Goal: Transaction & Acquisition: Purchase product/service

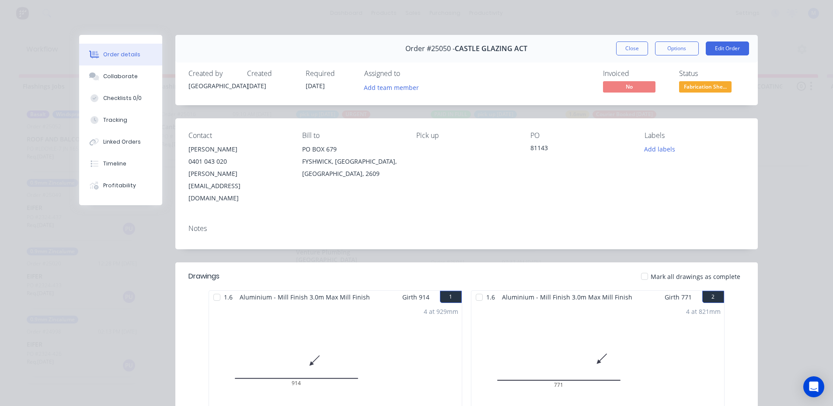
scroll to position [2, 0]
click at [629, 52] on button "Close" at bounding box center [632, 49] width 32 height 14
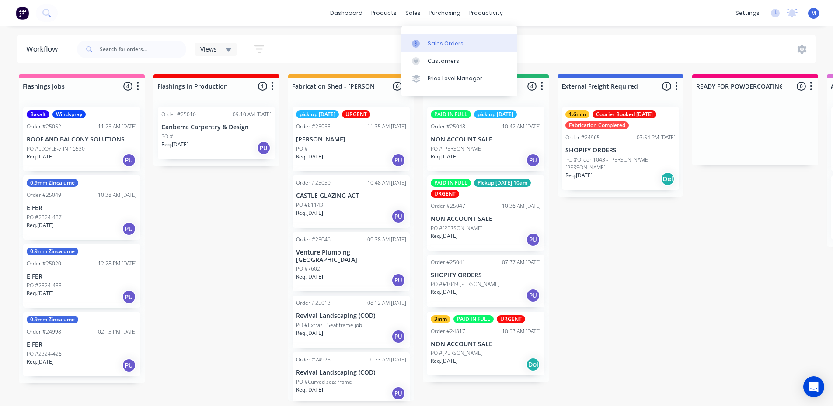
click at [433, 40] on div "Sales Orders" at bounding box center [445, 44] width 36 height 8
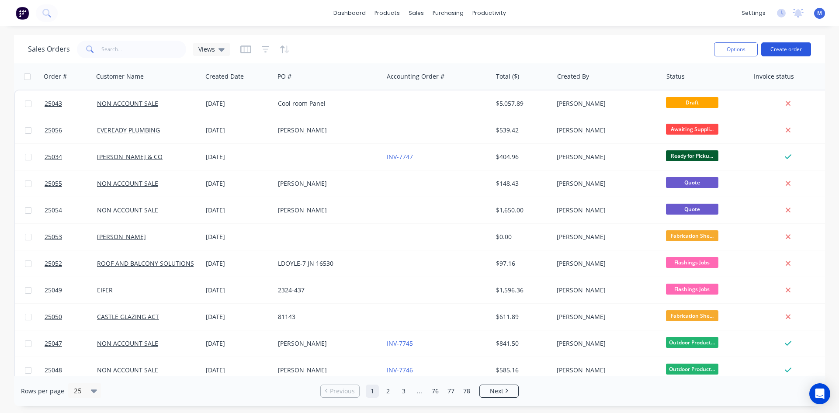
click at [801, 45] on button "Create order" at bounding box center [786, 49] width 50 height 14
click at [785, 47] on button "Create order" at bounding box center [786, 49] width 50 height 14
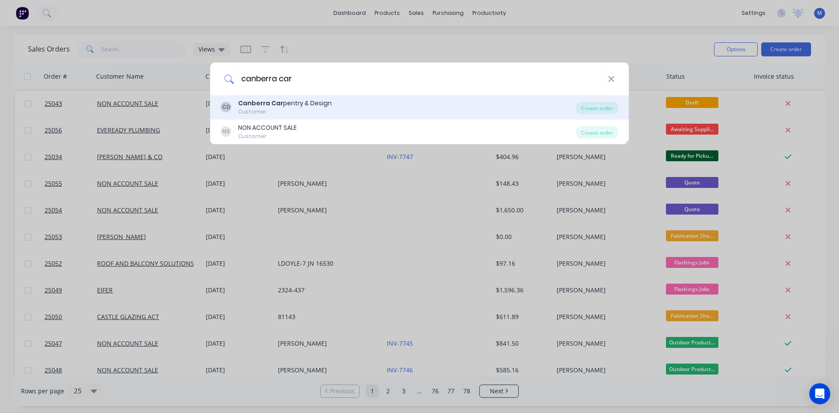
type input "canberra car"
click at [292, 106] on div "Canberra Car pentry & Design" at bounding box center [285, 103] width 94 height 9
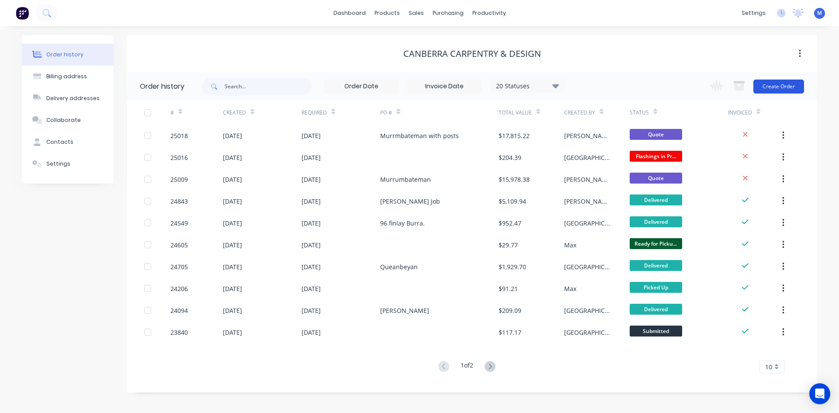
click at [772, 88] on button "Create Order" at bounding box center [778, 87] width 51 height 14
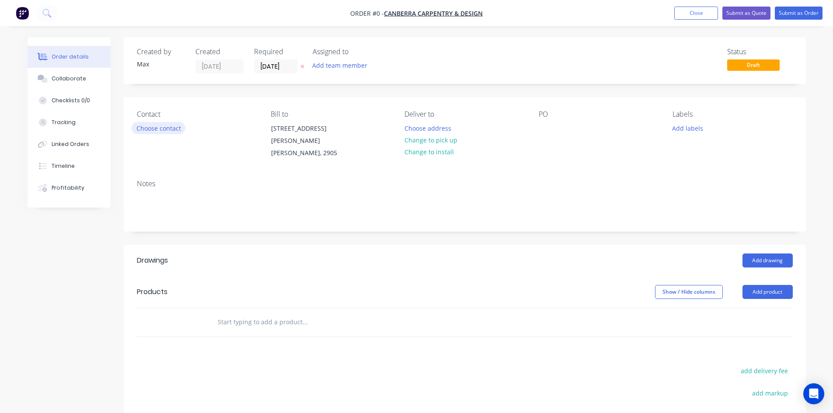
click at [167, 126] on button "Choose contact" at bounding box center [159, 128] width 54 height 12
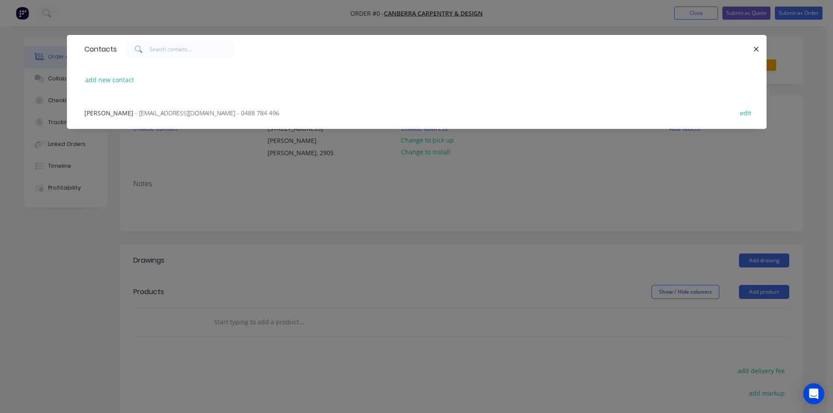
click at [184, 112] on span "- [EMAIL_ADDRESS][DOMAIN_NAME] - 0488 784 496" at bounding box center [207, 113] width 144 height 8
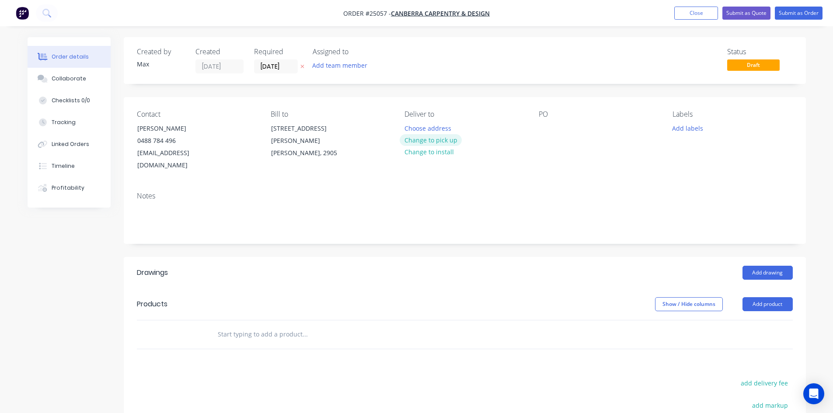
click at [428, 137] on button "Change to pick up" at bounding box center [430, 140] width 62 height 12
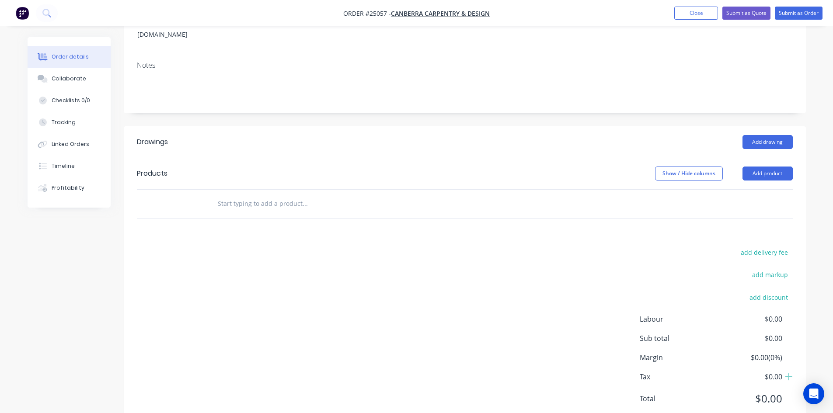
scroll to position [131, 0]
click at [759, 135] on button "Add drawing" at bounding box center [767, 142] width 50 height 14
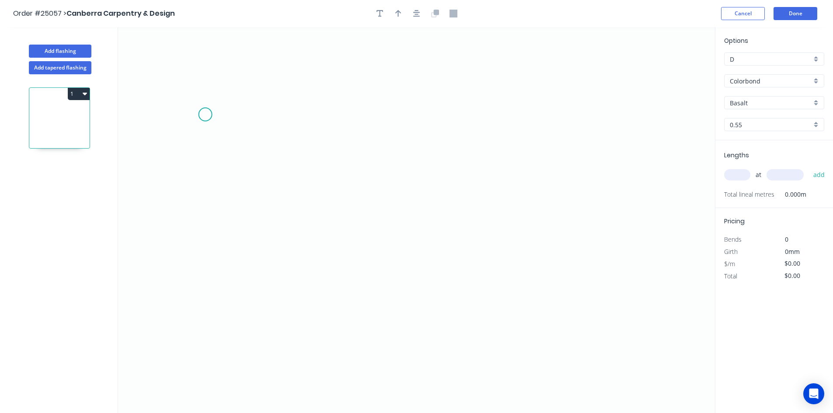
click at [205, 115] on icon "0" at bounding box center [416, 220] width 597 height 386
click at [208, 247] on icon "0" at bounding box center [416, 220] width 597 height 386
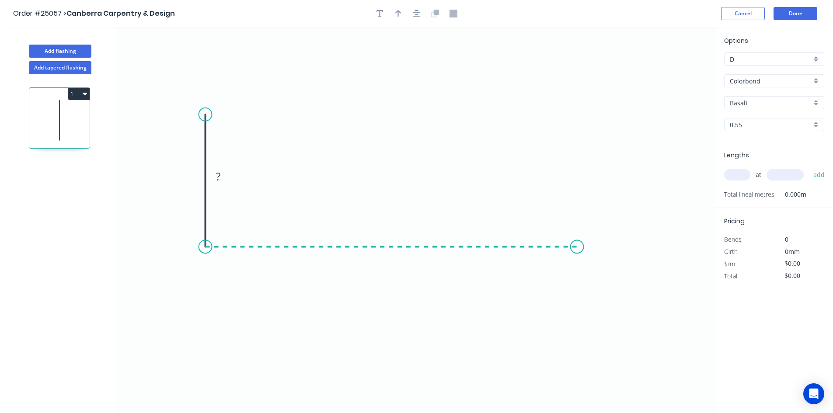
click at [577, 241] on icon "0 ?" at bounding box center [416, 220] width 597 height 386
click at [617, 196] on icon at bounding box center [597, 221] width 40 height 51
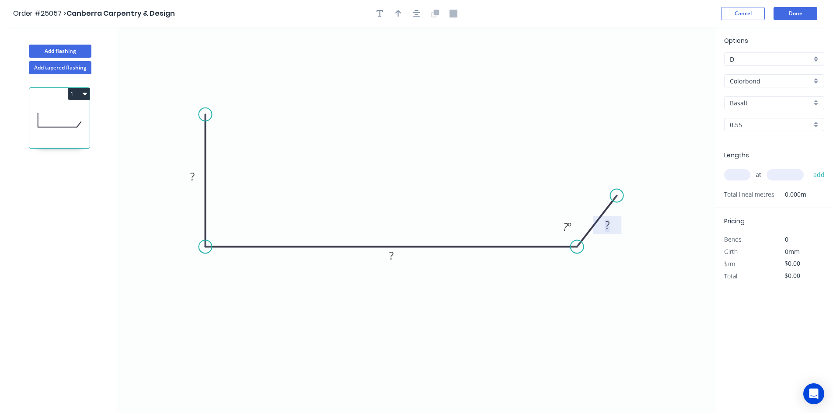
click at [612, 226] on rect at bounding box center [606, 225] width 17 height 12
click at [568, 226] on tspan "º" at bounding box center [569, 226] width 4 height 14
click at [392, 254] on tspan "?" at bounding box center [391, 255] width 4 height 14
click at [206, 114] on circle at bounding box center [205, 114] width 13 height 13
click at [233, 127] on div "Delete point" at bounding box center [250, 126] width 88 height 18
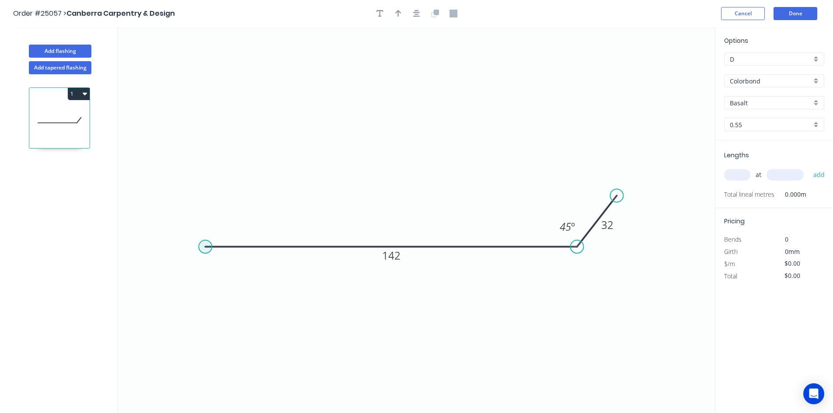
click at [204, 248] on circle at bounding box center [205, 246] width 13 height 13
click at [210, 96] on icon "0 142 32 45 º" at bounding box center [416, 220] width 597 height 386
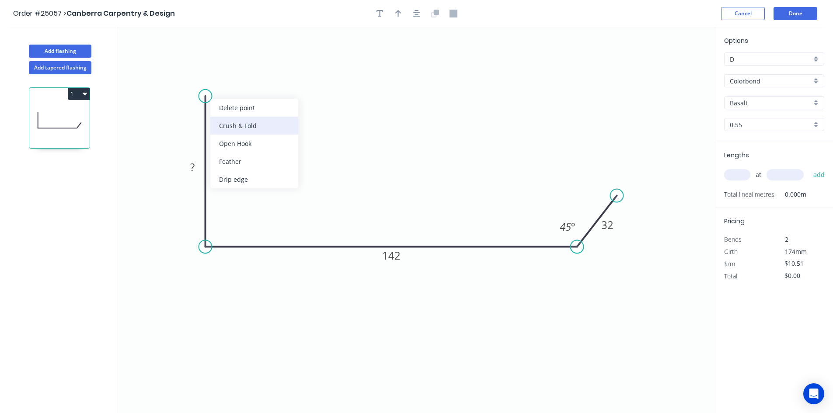
click at [240, 123] on div "Crush & Fold" at bounding box center [254, 126] width 88 height 18
click at [238, 127] on div "Flip bend" at bounding box center [251, 126] width 88 height 18
click at [194, 167] on tspan "?" at bounding box center [192, 167] width 4 height 14
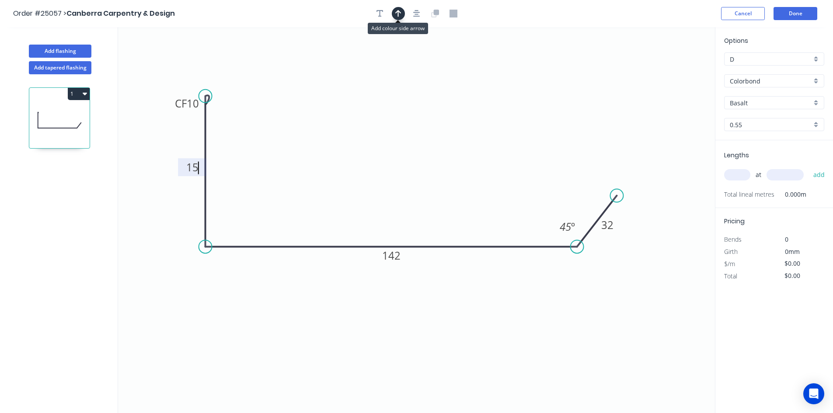
click at [397, 17] on icon "button" at bounding box center [398, 14] width 6 height 8
type input "$12.68"
drag, startPoint x: 670, startPoint y: 68, endPoint x: 274, endPoint y: 284, distance: 450.4
click at [274, 284] on icon at bounding box center [275, 273] width 8 height 28
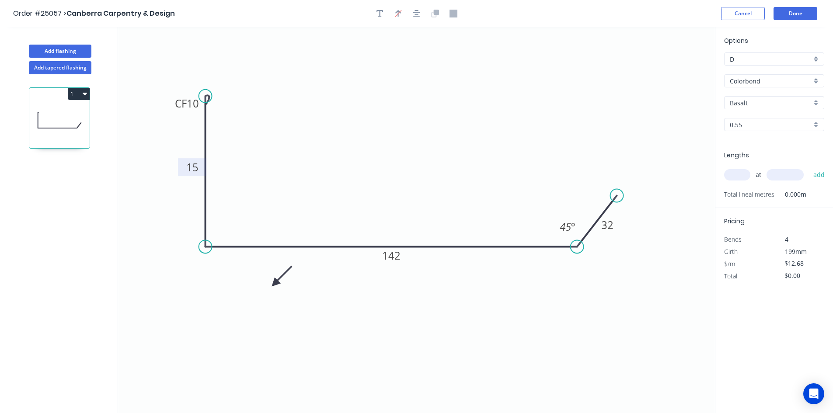
click at [274, 284] on icon at bounding box center [281, 276] width 25 height 25
click at [274, 284] on icon at bounding box center [285, 283] width 28 height 8
click at [274, 284] on icon at bounding box center [281, 290] width 25 height 25
drag, startPoint x: 273, startPoint y: 284, endPoint x: 188, endPoint y: 217, distance: 107.7
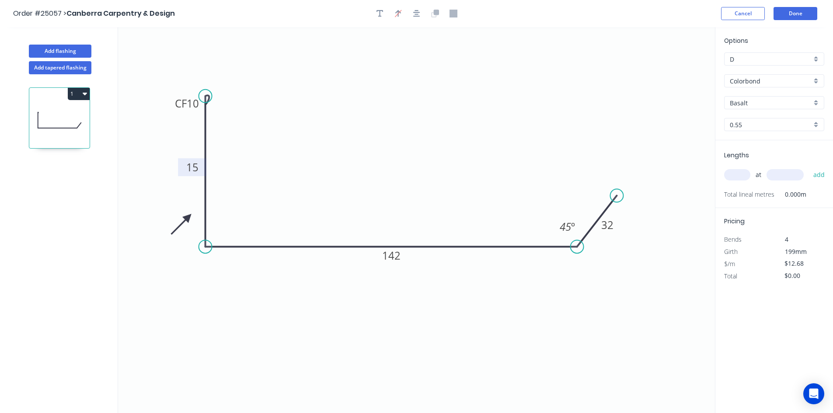
click at [188, 217] on icon at bounding box center [180, 224] width 25 height 25
click at [815, 103] on div "Basalt" at bounding box center [774, 102] width 100 height 13
click at [763, 139] on div "Evening Haze" at bounding box center [773, 139] width 99 height 15
type input "Evening Haze"
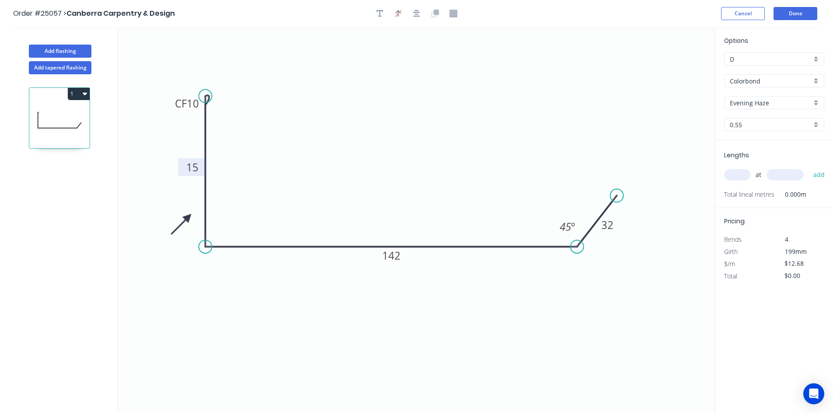
click at [739, 171] on input "text" at bounding box center [737, 174] width 26 height 11
type input "1"
type input "3.4"
click at [809, 167] on button "add" at bounding box center [819, 174] width 21 height 15
click at [825, 194] on button "button" at bounding box center [820, 193] width 11 height 12
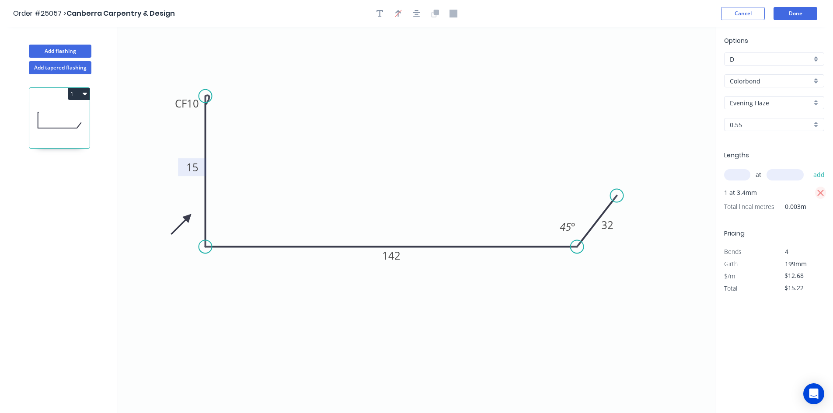
type input "$0.00"
click at [736, 175] on input "text" at bounding box center [737, 174] width 26 height 11
type input "1"
type input "3400"
click at [809, 167] on button "add" at bounding box center [819, 174] width 21 height 15
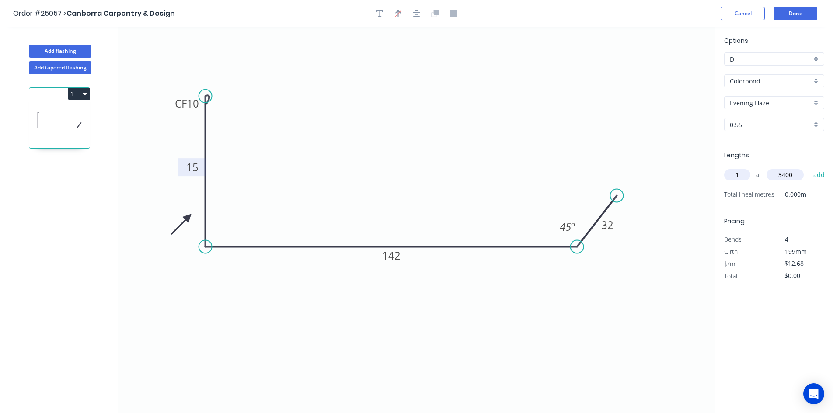
type input "$43.11"
click at [801, 17] on button "Done" at bounding box center [795, 13] width 44 height 13
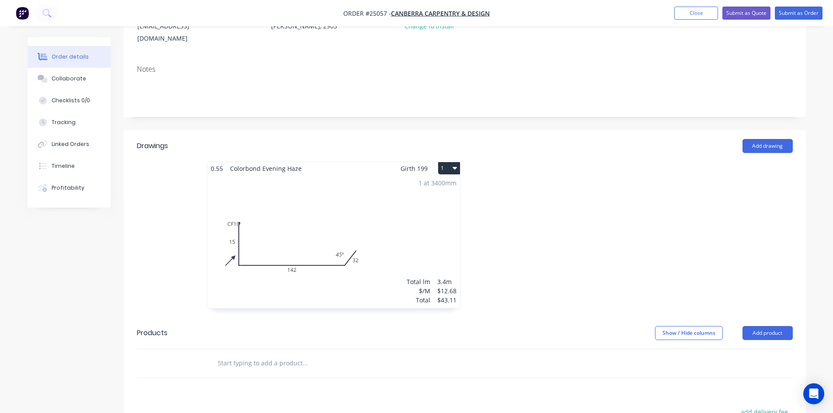
scroll to position [131, 0]
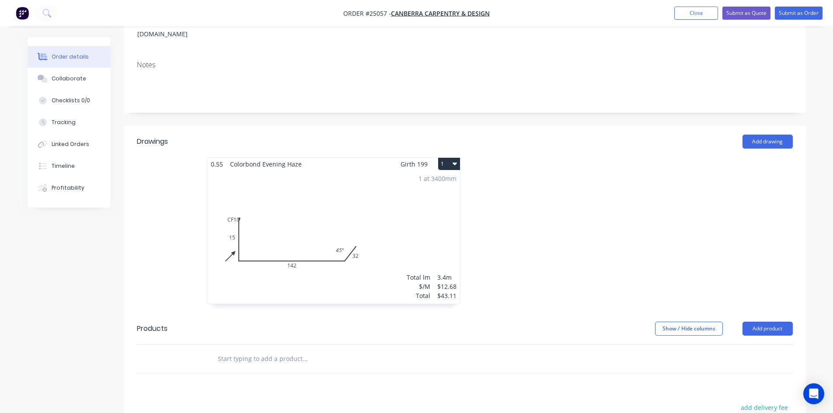
click at [451, 158] on button "1" at bounding box center [449, 164] width 22 height 12
click at [422, 196] on div "Duplicate" at bounding box center [418, 202] width 67 height 13
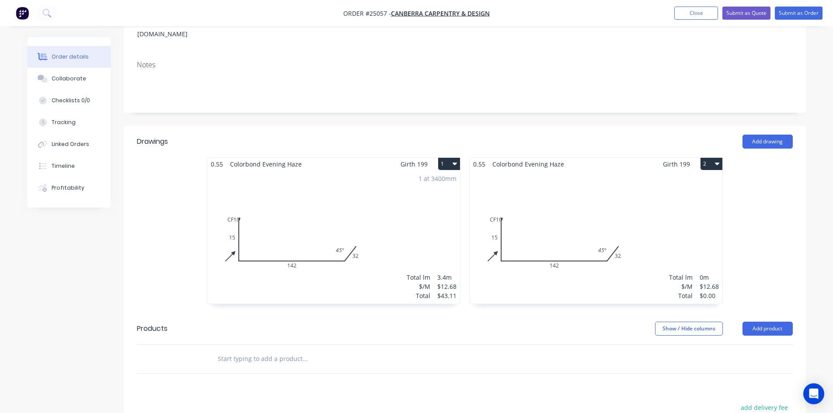
click at [573, 190] on div "Total lm $/M Total 0m $12.68 $0.00" at bounding box center [595, 236] width 253 height 133
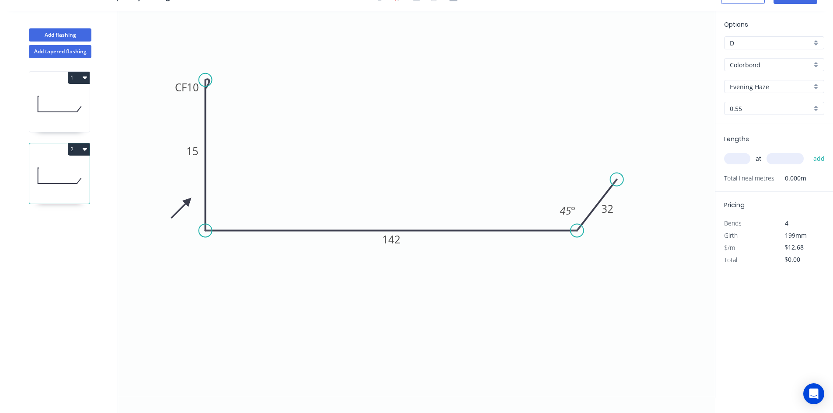
scroll to position [16, 0]
click at [260, 128] on div "Delete bend" at bounding box center [245, 125] width 88 height 18
drag, startPoint x: 618, startPoint y: 178, endPoint x: 586, endPoint y: 377, distance: 201.4
click at [586, 377] on icon "0 15 142 32 45 º" at bounding box center [416, 204] width 597 height 386
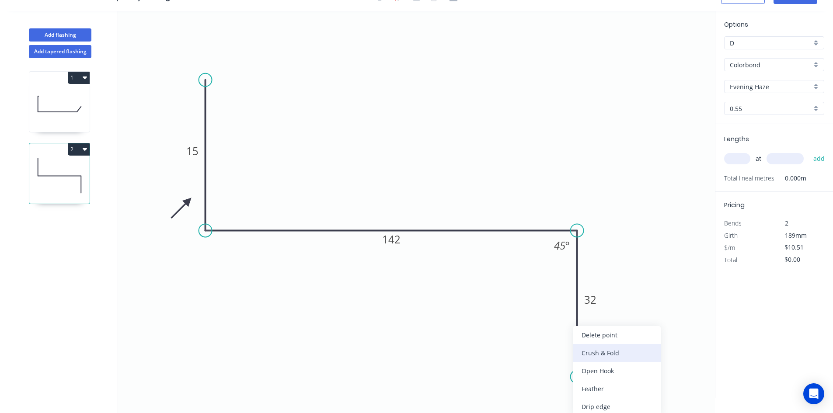
click at [620, 356] on div "Crush & Fold" at bounding box center [617, 353] width 88 height 18
click at [613, 385] on div "Flip bend" at bounding box center [623, 389] width 88 height 18
click at [594, 305] on tspan "32" at bounding box center [590, 299] width 12 height 14
click at [395, 245] on tspan "142" at bounding box center [391, 239] width 18 height 14
type input "$12.68"
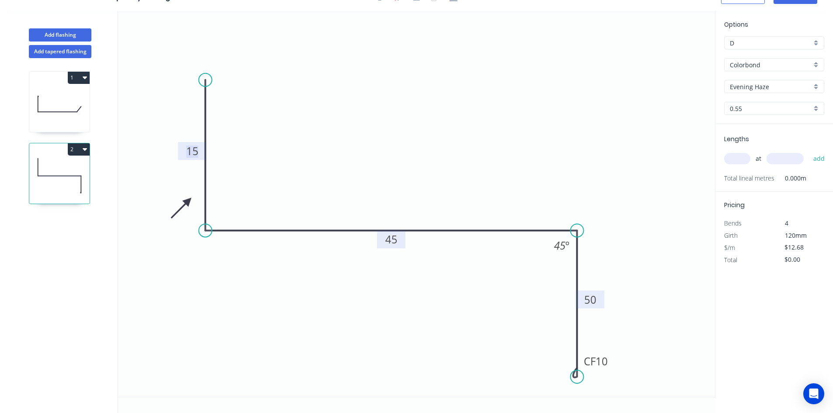
click at [193, 152] on tspan "15" at bounding box center [192, 151] width 12 height 14
drag, startPoint x: 187, startPoint y: 202, endPoint x: 385, endPoint y: 174, distance: 200.4
click at [387, 174] on icon at bounding box center [390, 182] width 25 height 25
click at [385, 174] on icon at bounding box center [380, 181] width 25 height 25
click at [385, 174] on icon at bounding box center [377, 174] width 28 height 8
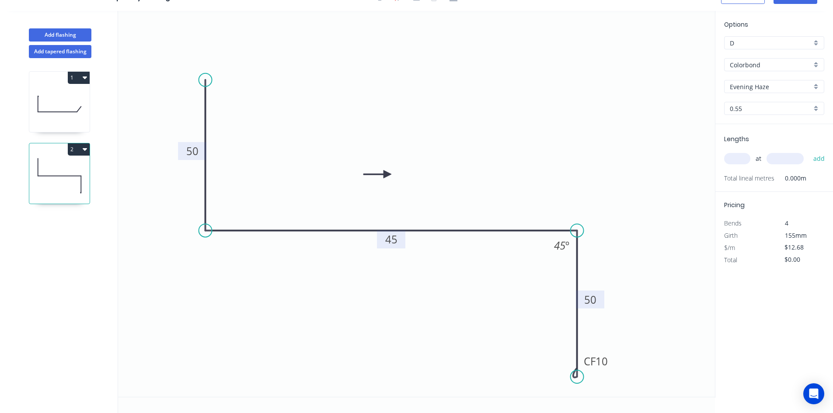
click at [385, 174] on icon at bounding box center [377, 174] width 28 height 8
click at [385, 174] on icon at bounding box center [387, 164] width 8 height 28
click at [740, 156] on input "text" at bounding box center [737, 158] width 26 height 11
type input "2"
type input "3.6"
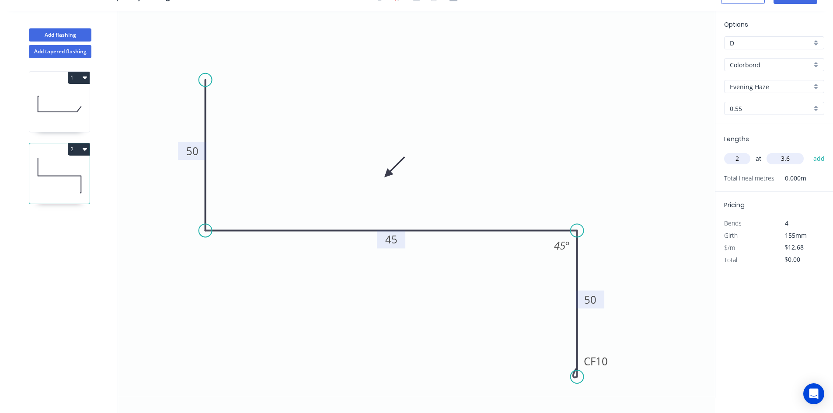
click at [809, 151] on button "add" at bounding box center [819, 158] width 21 height 15
click at [822, 176] on icon "button" at bounding box center [820, 177] width 8 height 10
type input "$0.00"
click at [784, 159] on input "text" at bounding box center [784, 158] width 37 height 11
click at [738, 159] on input "text" at bounding box center [737, 158] width 26 height 11
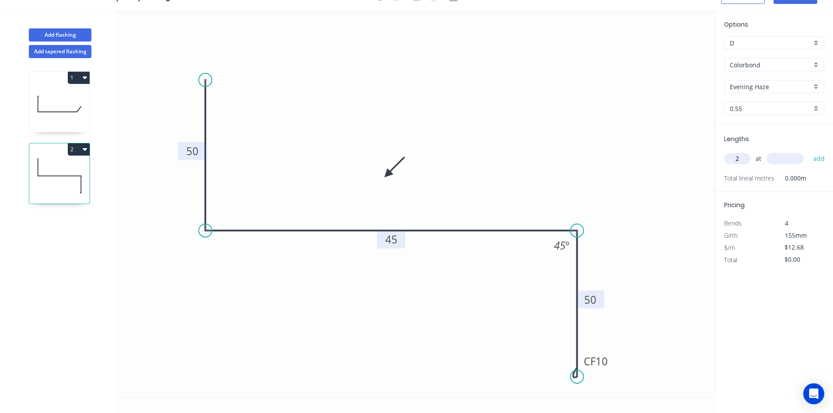
type input "2"
type input "3600"
click at [809, 151] on button "add" at bounding box center [819, 158] width 21 height 15
type input "$91.30"
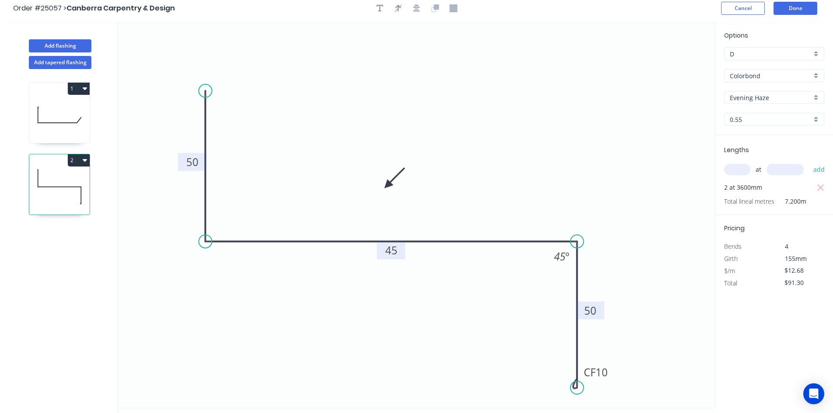
scroll to position [0, 0]
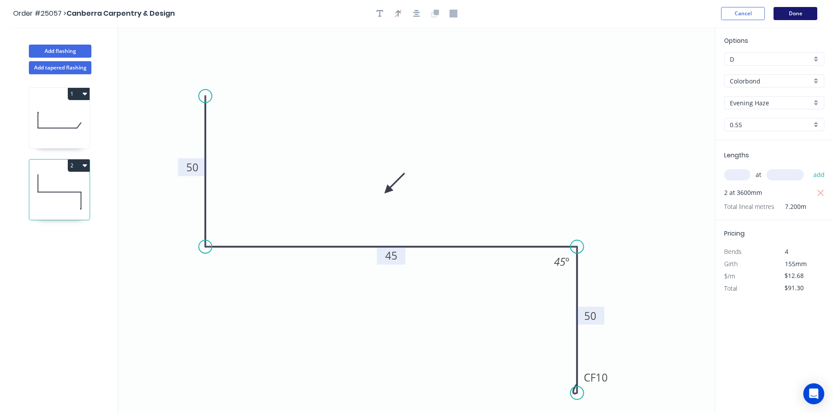
click at [797, 12] on button "Done" at bounding box center [795, 13] width 44 height 13
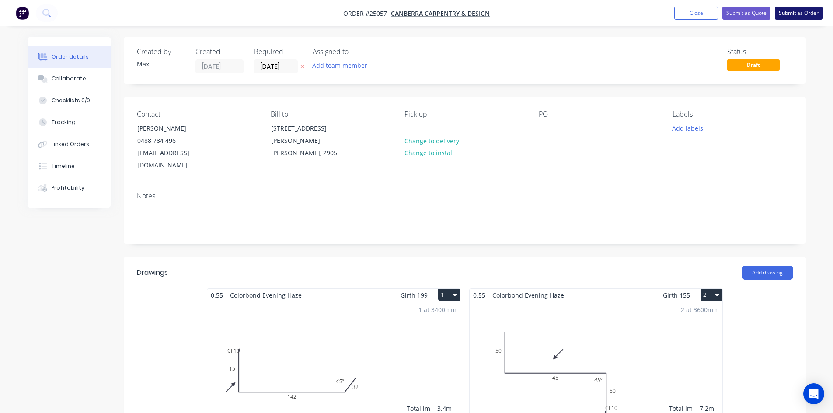
click at [796, 12] on button "Submit as Order" at bounding box center [798, 13] width 48 height 13
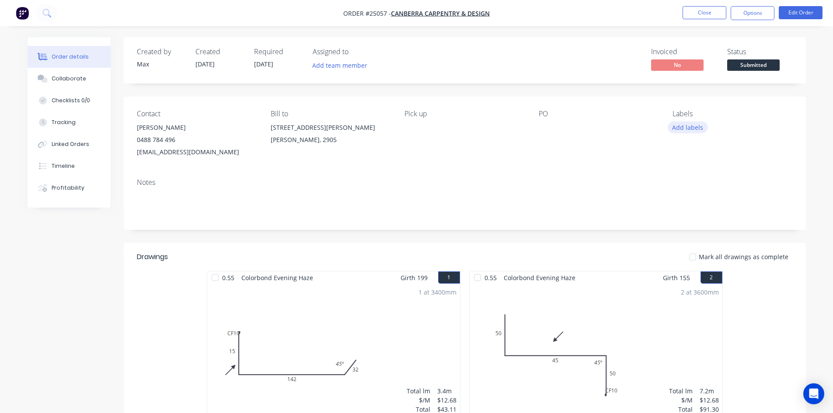
click at [677, 123] on button "Add labels" at bounding box center [687, 128] width 40 height 12
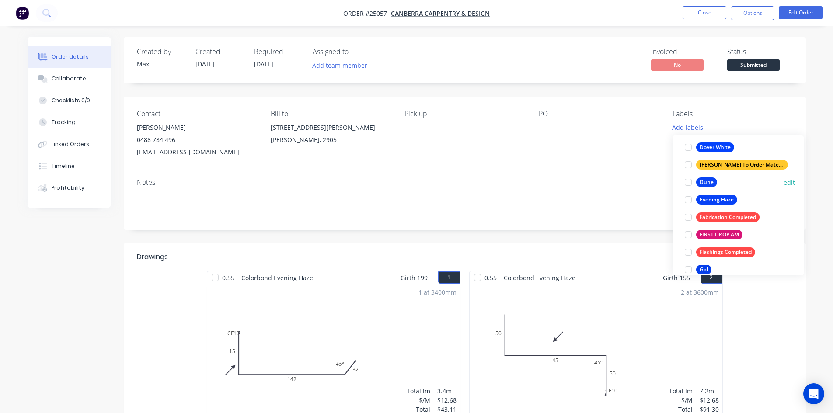
scroll to position [830, 0]
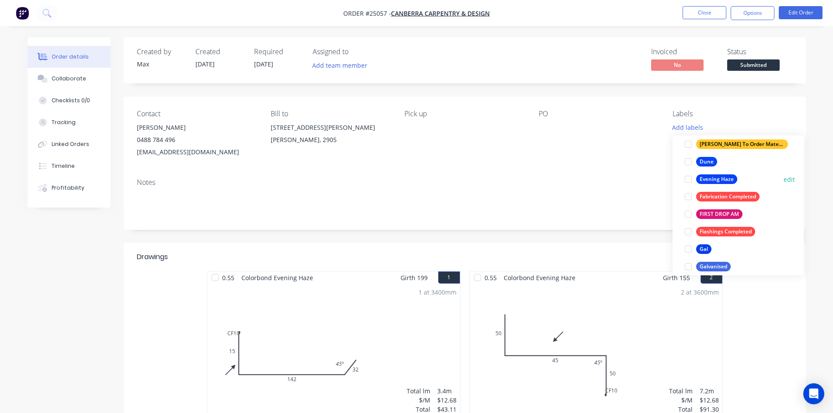
click at [687, 178] on div at bounding box center [687, 178] width 17 height 17
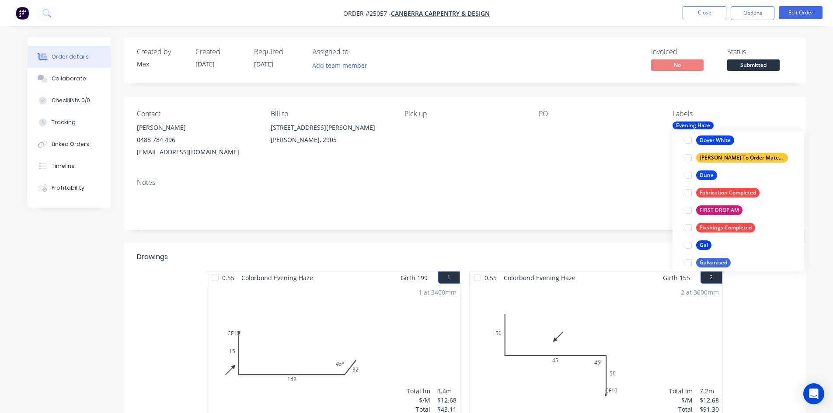
scroll to position [26, 0]
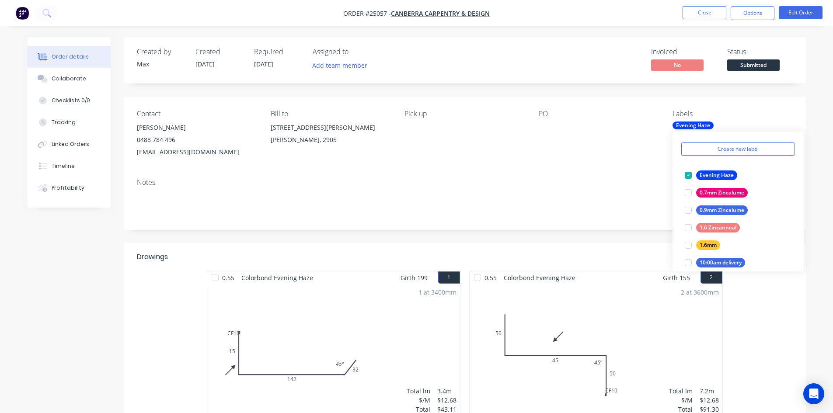
drag, startPoint x: 757, startPoint y: 55, endPoint x: 758, endPoint y: 60, distance: 5.8
click at [757, 56] on div "Submitted" at bounding box center [753, 50] width 32 height 11
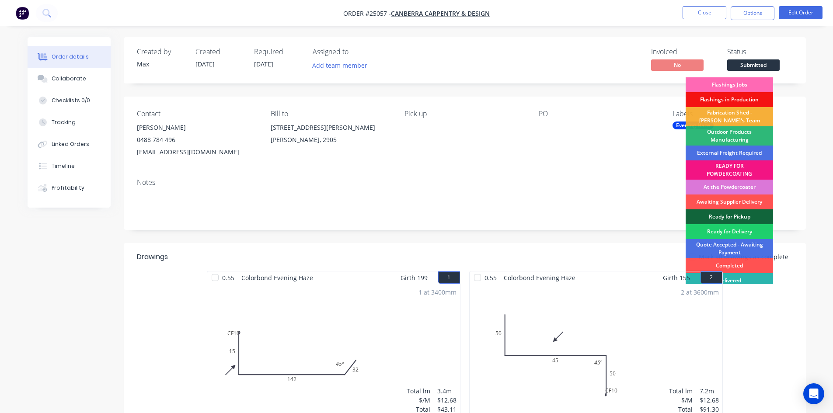
click at [756, 85] on div "Flashings Jobs" at bounding box center [728, 84] width 87 height 15
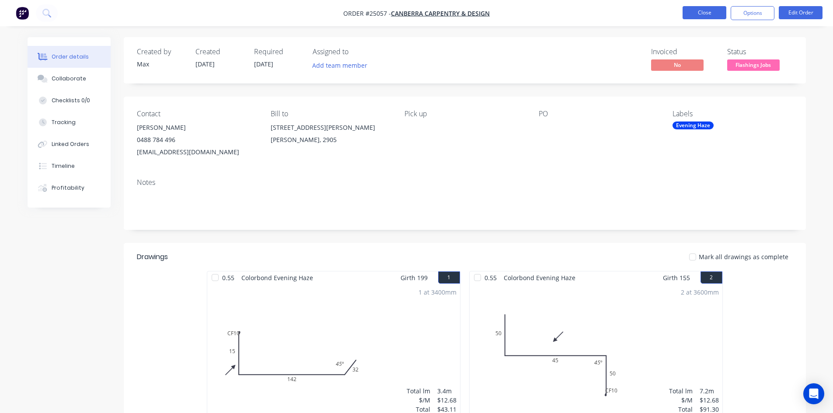
click at [703, 15] on button "Close" at bounding box center [704, 12] width 44 height 13
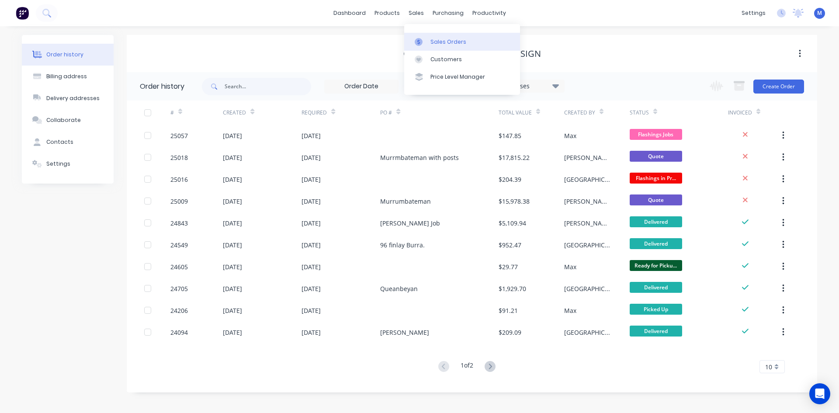
click at [452, 44] on div "Sales Orders" at bounding box center [449, 42] width 36 height 8
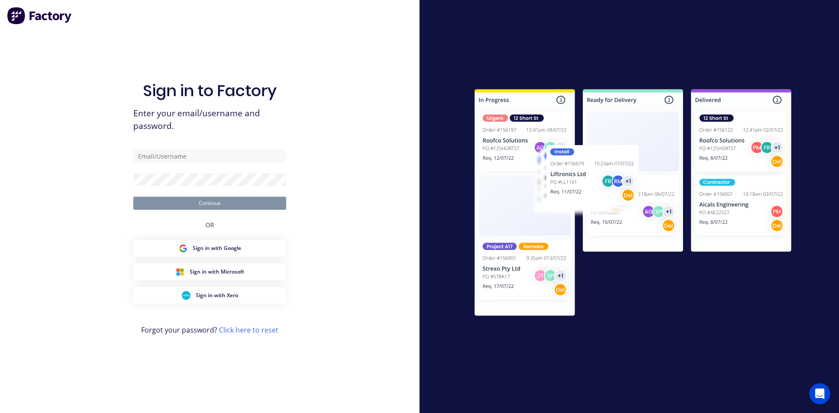
click at [103, 50] on div "Sign in to Factory Enter your email/username and password. Continue OR Sign in …" at bounding box center [210, 206] width 420 height 413
type input "[EMAIL_ADDRESS][DOMAIN_NAME]"
click at [175, 200] on button "Continue" at bounding box center [209, 203] width 153 height 13
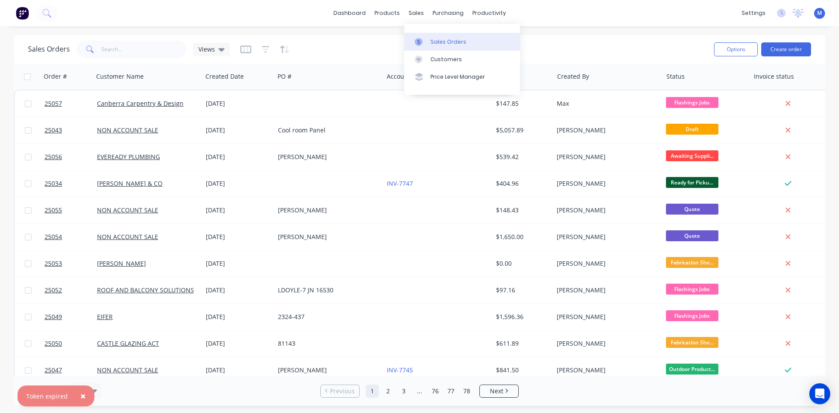
click at [437, 43] on div "Sales Orders" at bounding box center [449, 42] width 36 height 8
click at [131, 51] on input "text" at bounding box center [143, 49] width 85 height 17
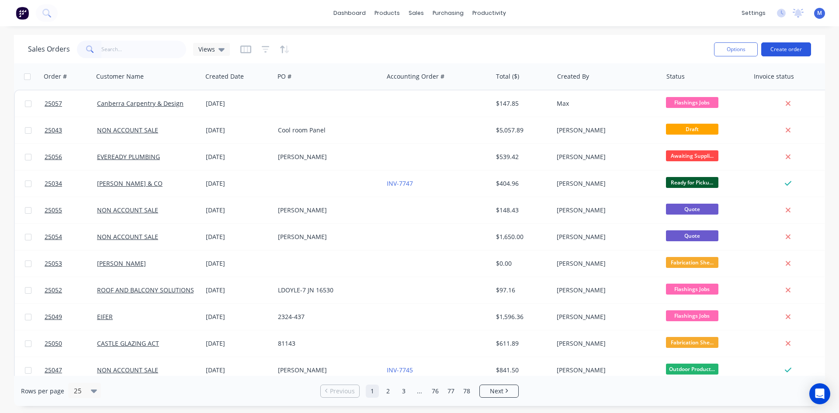
click at [799, 47] on button "Create order" at bounding box center [786, 49] width 50 height 14
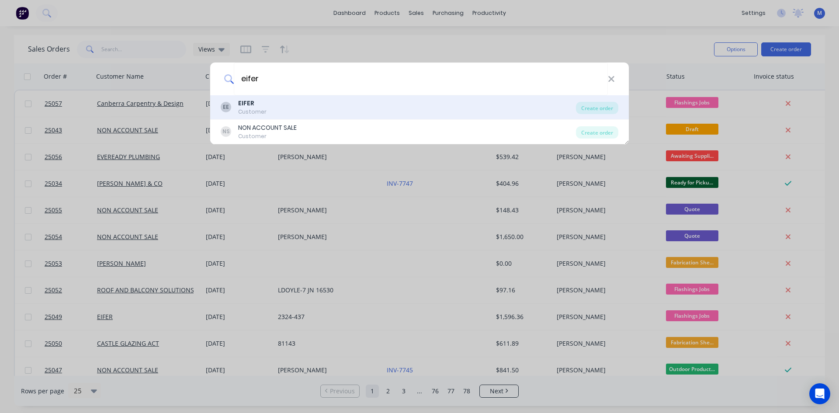
type input "eifer"
click at [284, 103] on div "EE EIFER Customer" at bounding box center [398, 107] width 355 height 17
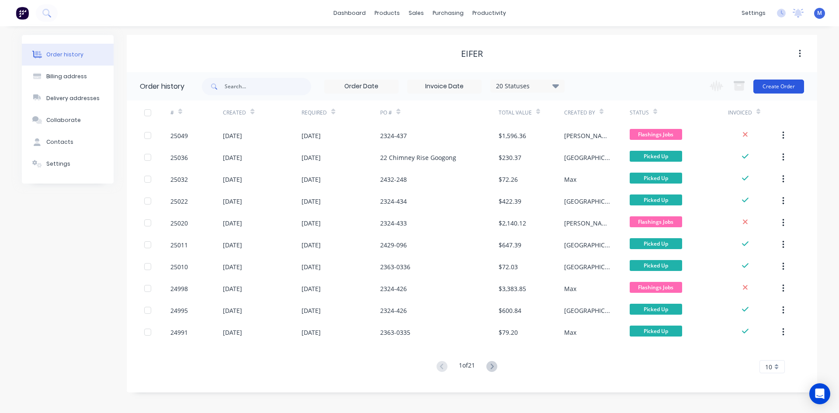
click at [771, 84] on button "Create Order" at bounding box center [778, 87] width 51 height 14
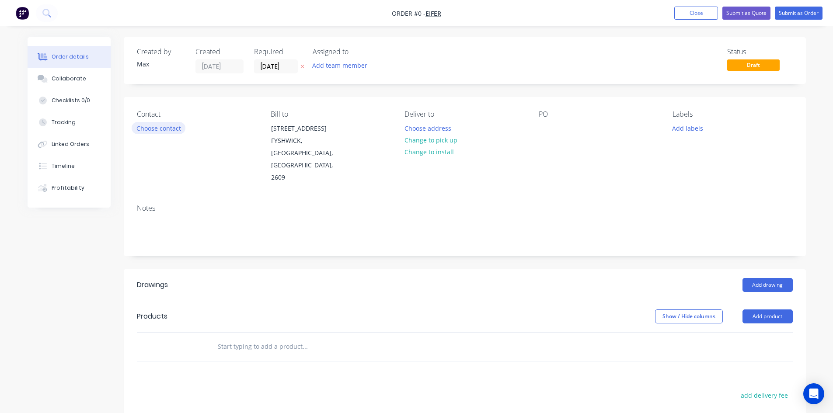
click at [163, 127] on button "Choose contact" at bounding box center [159, 128] width 54 height 12
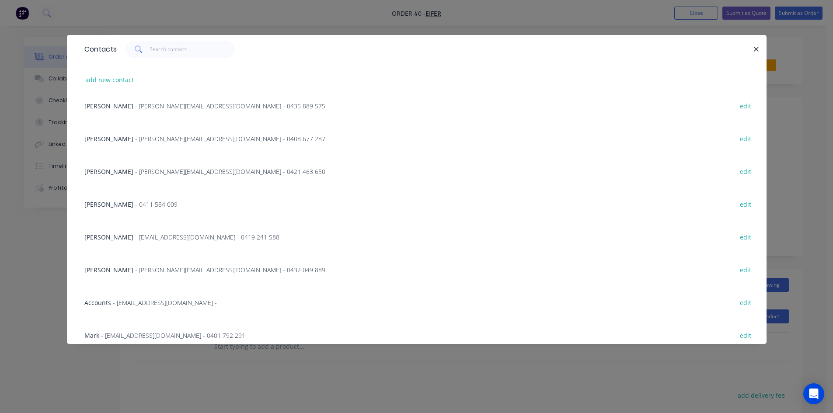
scroll to position [131, 0]
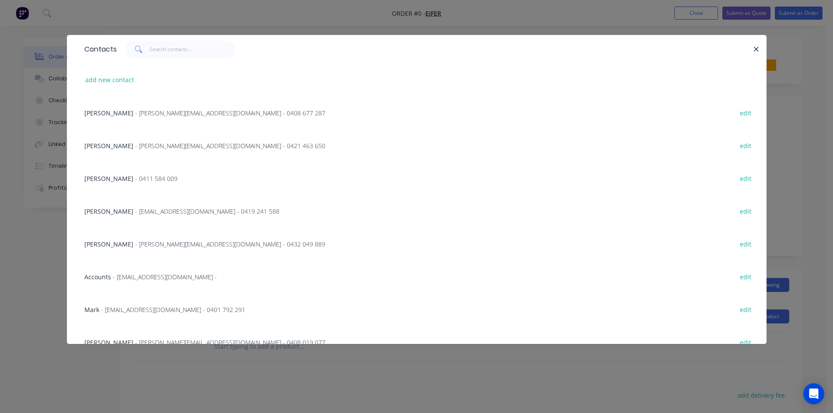
click at [135, 211] on span "- [EMAIL_ADDRESS][DOMAIN_NAME] - 0419 241 588" at bounding box center [207, 211] width 144 height 8
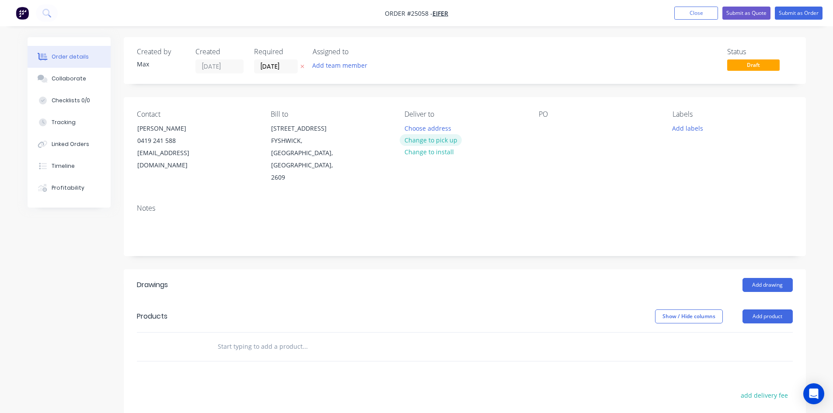
click at [446, 140] on button "Change to pick up" at bounding box center [430, 140] width 62 height 12
click at [542, 126] on div at bounding box center [545, 128] width 14 height 13
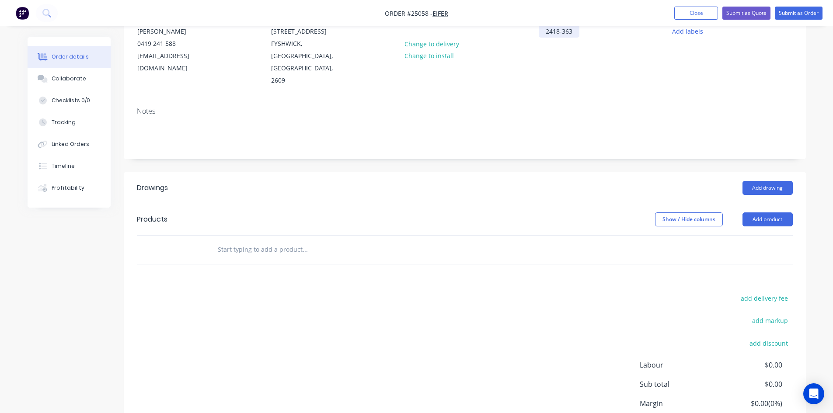
scroll to position [44, 0]
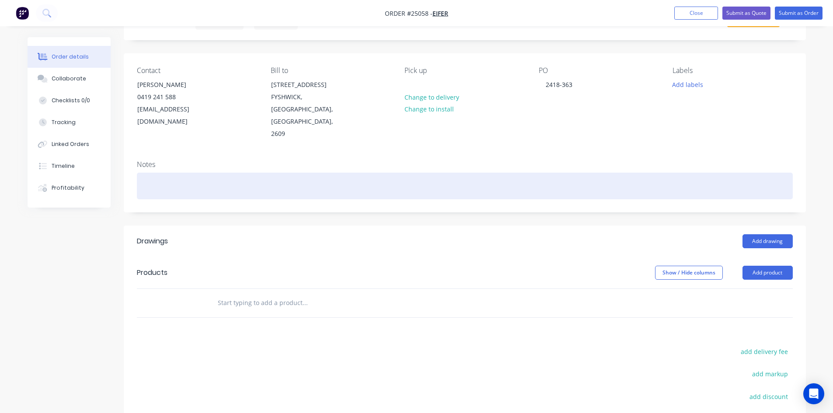
click at [440, 179] on div at bounding box center [465, 186] width 656 height 27
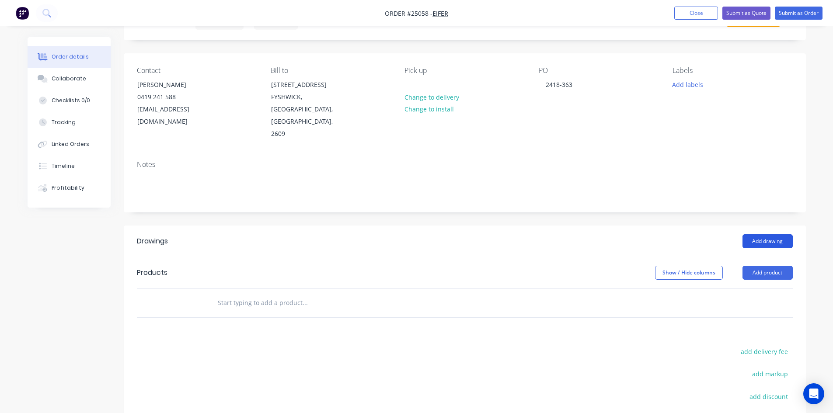
click at [763, 234] on button "Add drawing" at bounding box center [767, 241] width 50 height 14
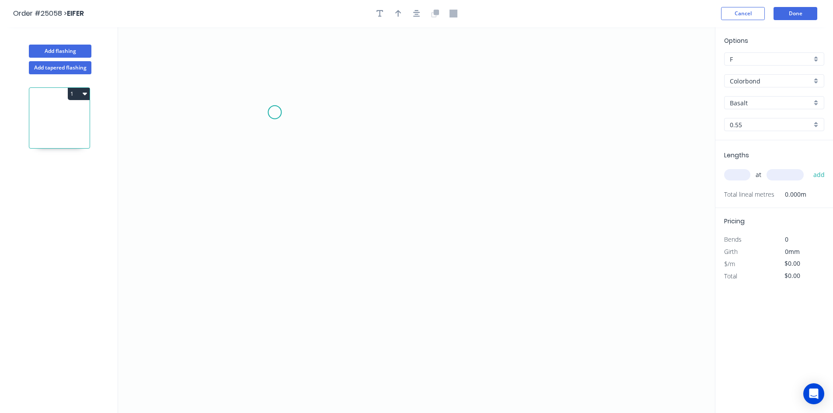
click at [276, 112] on icon "0" at bounding box center [416, 220] width 597 height 386
click at [431, 112] on icon "0" at bounding box center [416, 220] width 597 height 386
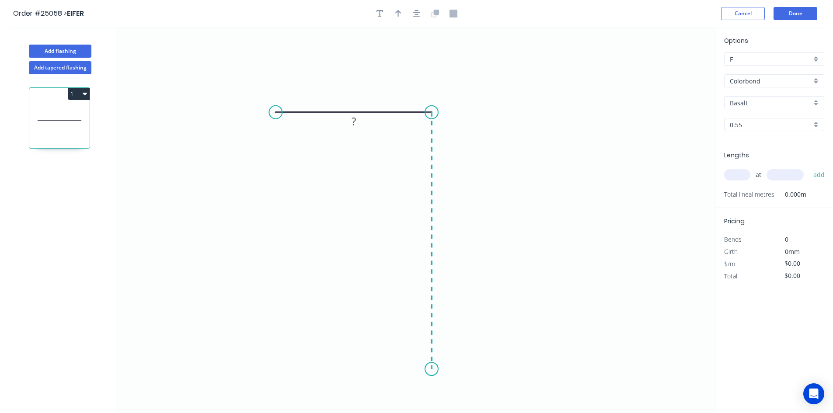
click at [434, 369] on icon "0 ?" at bounding box center [416, 220] width 597 height 386
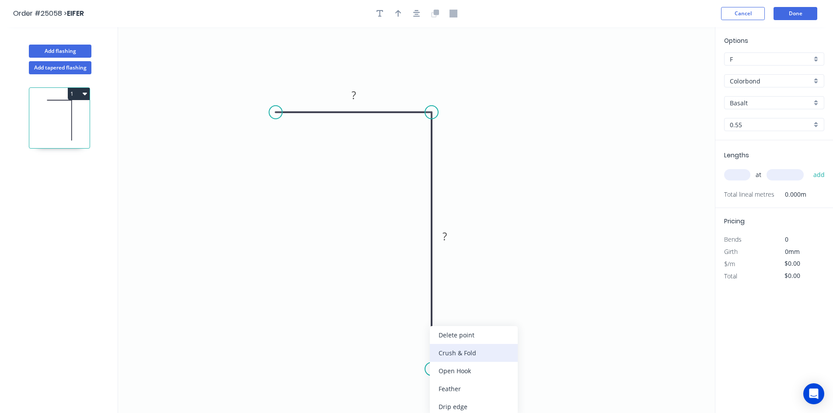
click at [447, 356] on div "Crush & Fold" at bounding box center [474, 353] width 88 height 18
click at [472, 384] on div "Flip bend" at bounding box center [475, 389] width 88 height 18
click at [448, 242] on rect at bounding box center [444, 237] width 17 height 12
drag, startPoint x: 278, startPoint y: 115, endPoint x: 295, endPoint y: 115, distance: 17.0
click at [295, 115] on circle at bounding box center [294, 112] width 13 height 13
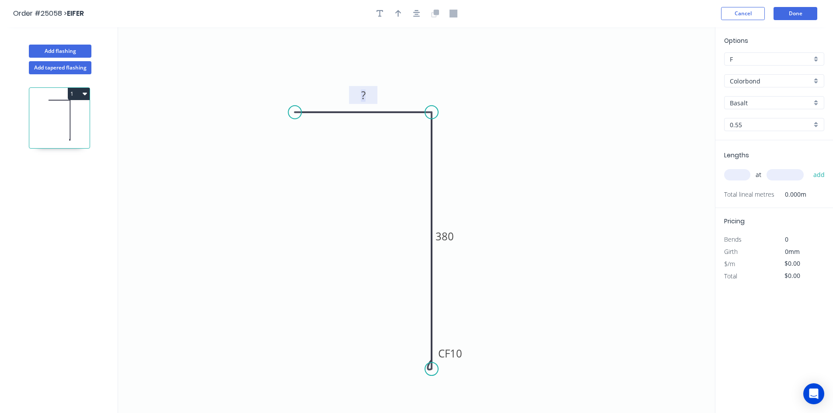
click at [366, 95] on rect at bounding box center [362, 96] width 17 height 12
type input "$19.91"
click at [396, 13] on icon "button" at bounding box center [398, 13] width 6 height 7
drag, startPoint x: 671, startPoint y: 69, endPoint x: 455, endPoint y: 150, distance: 231.4
click at [455, 150] on icon at bounding box center [455, 140] width 8 height 28
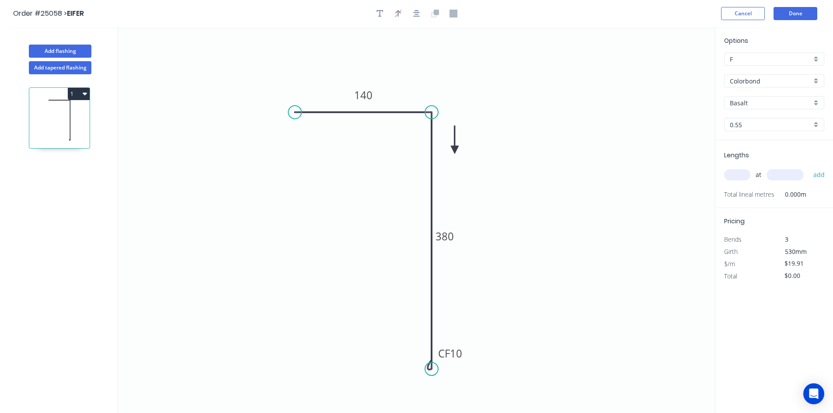
click at [455, 149] on icon at bounding box center [455, 140] width 8 height 28
drag, startPoint x: 455, startPoint y: 147, endPoint x: 450, endPoint y: 148, distance: 4.6
click at [451, 148] on icon at bounding box center [455, 139] width 8 height 28
click at [450, 148] on icon at bounding box center [450, 138] width 8 height 28
click at [451, 147] on icon at bounding box center [456, 140] width 25 height 25
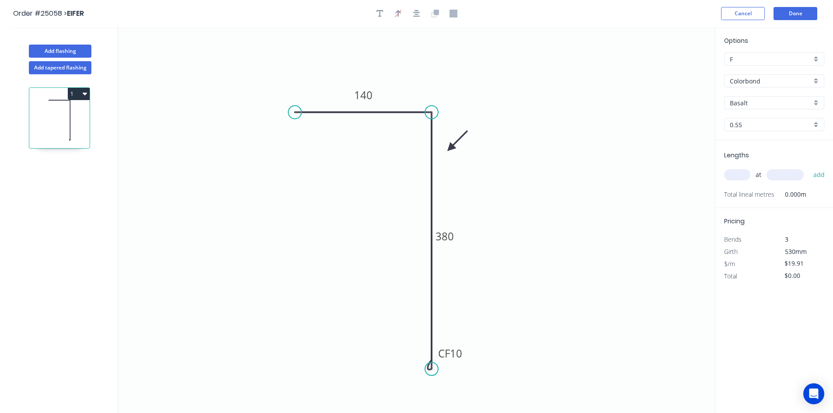
click at [756, 104] on input "Basalt" at bounding box center [770, 102] width 82 height 9
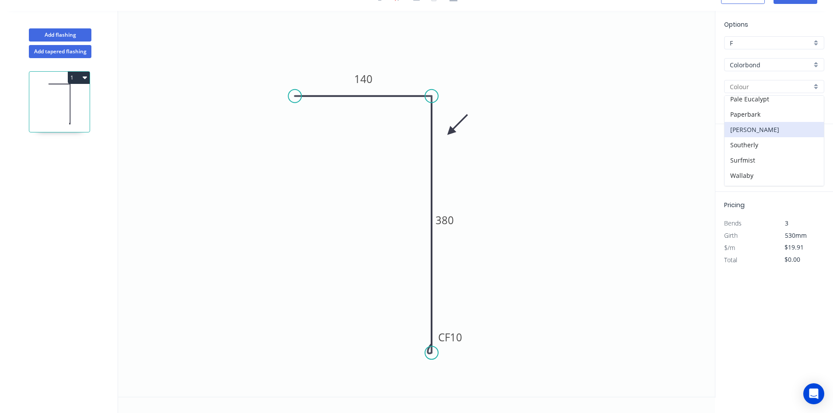
scroll to position [247, 0]
click at [755, 130] on div "Surfmist" at bounding box center [773, 132] width 99 height 15
type input "Surfmist"
click at [735, 160] on input "text" at bounding box center [737, 158] width 26 height 11
type input "14"
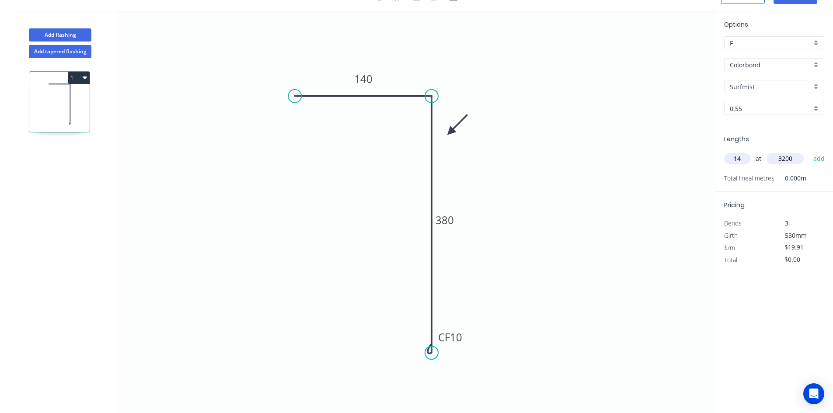
type input "3200"
click at [809, 151] on button "add" at bounding box center [819, 158] width 21 height 15
type input "$891.97"
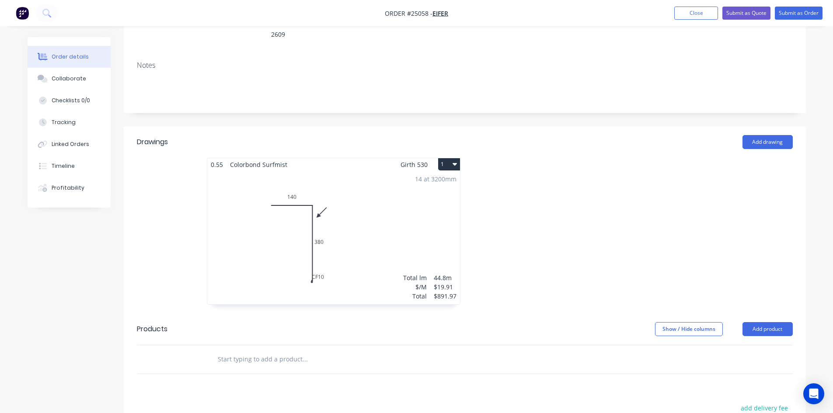
scroll to position [175, 0]
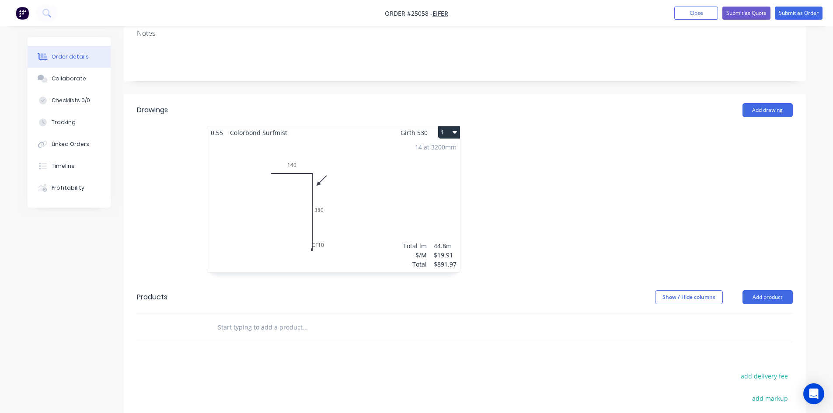
click at [447, 126] on button "1" at bounding box center [449, 132] width 22 height 12
click at [420, 165] on div "Duplicate" at bounding box center [418, 171] width 67 height 13
click at [630, 168] on div "Total lm $/M Total 0m $19.91 $0.00" at bounding box center [595, 205] width 253 height 133
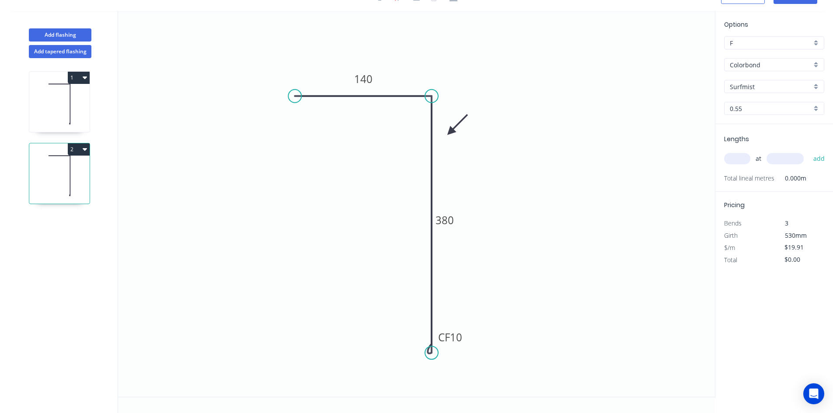
scroll to position [16, 0]
click at [455, 219] on rect at bounding box center [444, 220] width 29 height 18
click at [449, 221] on tspan "380" at bounding box center [444, 220] width 18 height 14
type input "$32.42"
click at [735, 163] on input "text" at bounding box center [737, 158] width 26 height 11
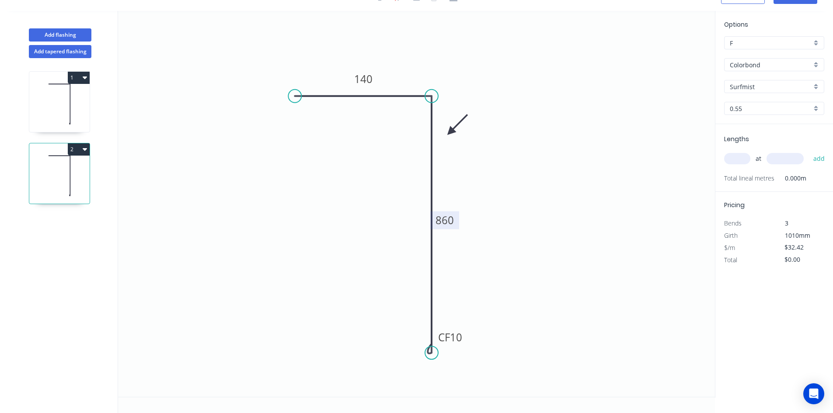
click at [730, 156] on input "text" at bounding box center [737, 158] width 26 height 11
drag, startPoint x: 729, startPoint y: 157, endPoint x: 724, endPoint y: 151, distance: 8.1
click at [730, 157] on input "text" at bounding box center [737, 158] width 26 height 11
type input "1"
type input "4000"
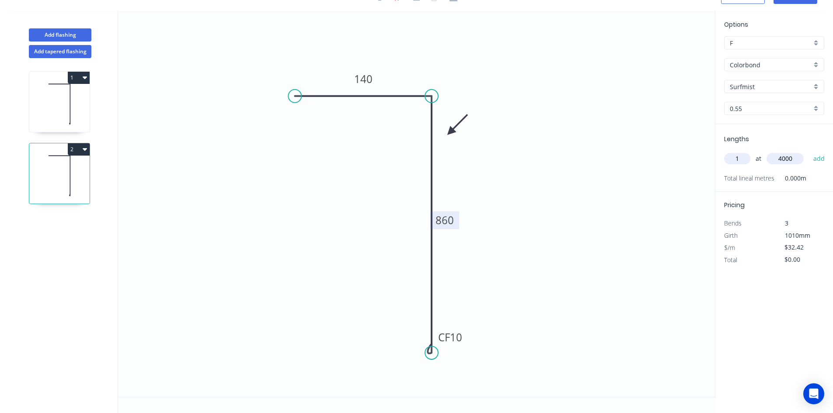
click at [809, 151] on button "add" at bounding box center [819, 158] width 21 height 15
type input "$129.68"
type input "5"
type input "3200"
click at [809, 151] on button "add" at bounding box center [819, 158] width 21 height 15
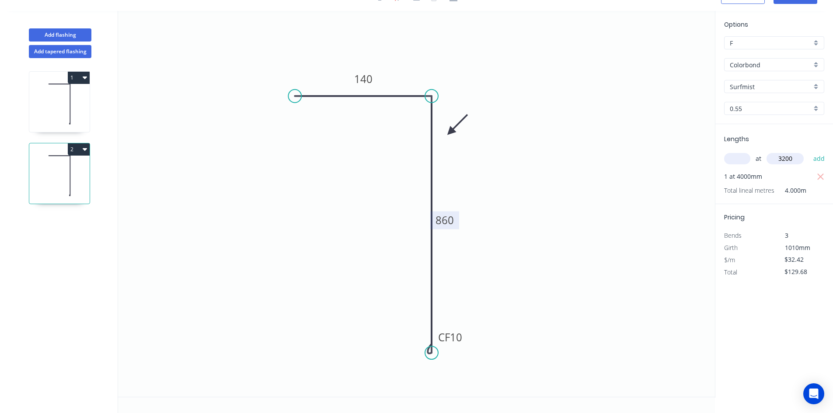
type input "$648.40"
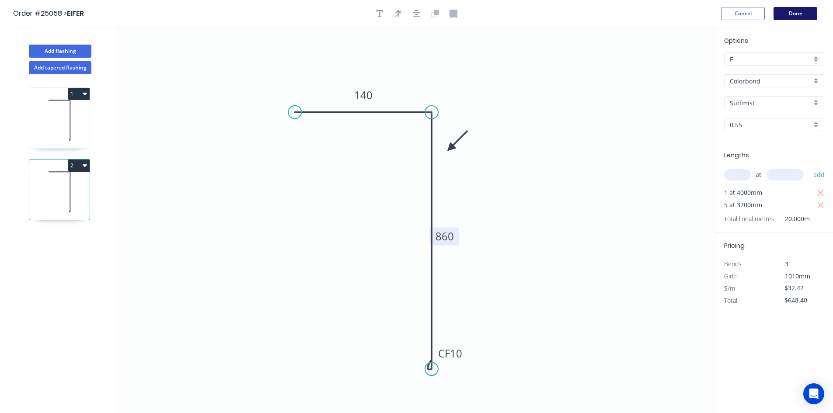
click at [795, 12] on button "Done" at bounding box center [795, 13] width 44 height 13
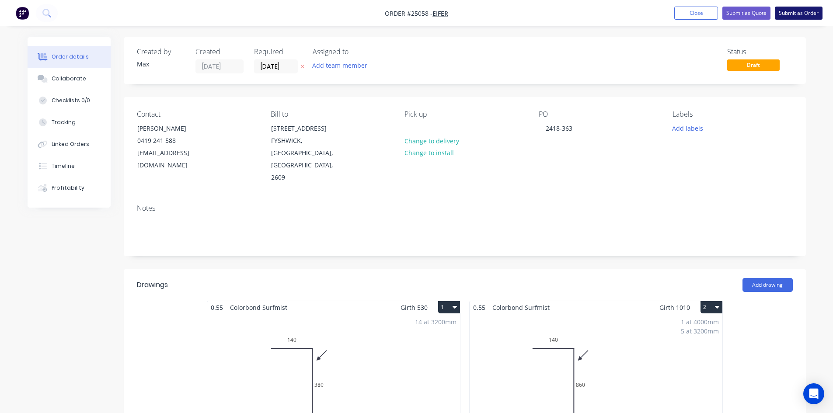
click at [809, 12] on button "Submit as Order" at bounding box center [798, 13] width 48 height 13
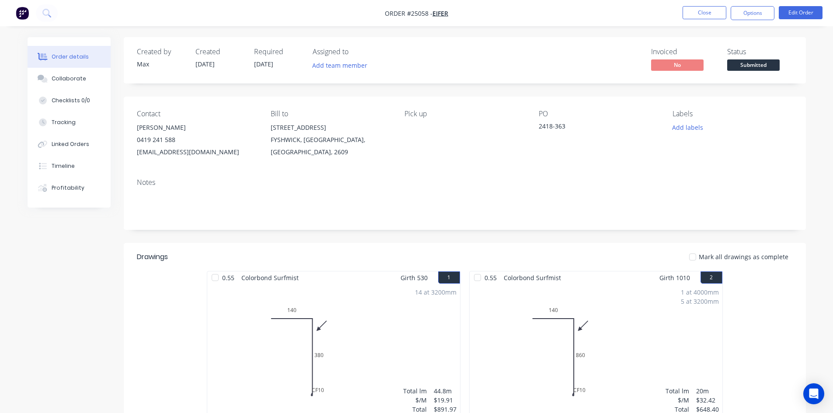
click at [753, 63] on span "Submitted" at bounding box center [753, 64] width 52 height 11
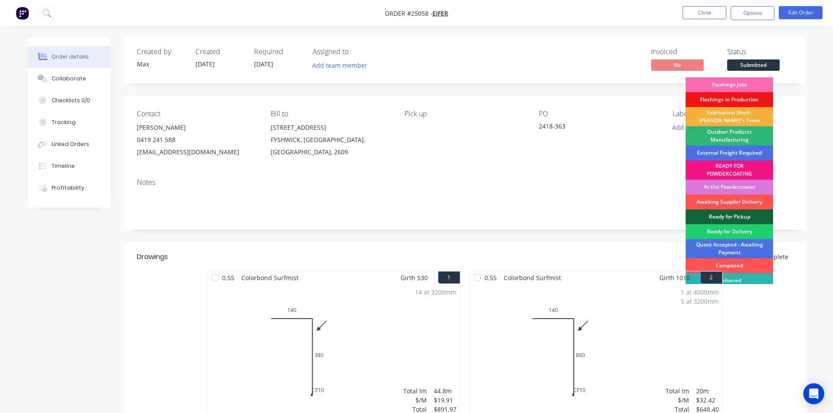
click at [750, 80] on div "Flashings Jobs" at bounding box center [728, 84] width 87 height 15
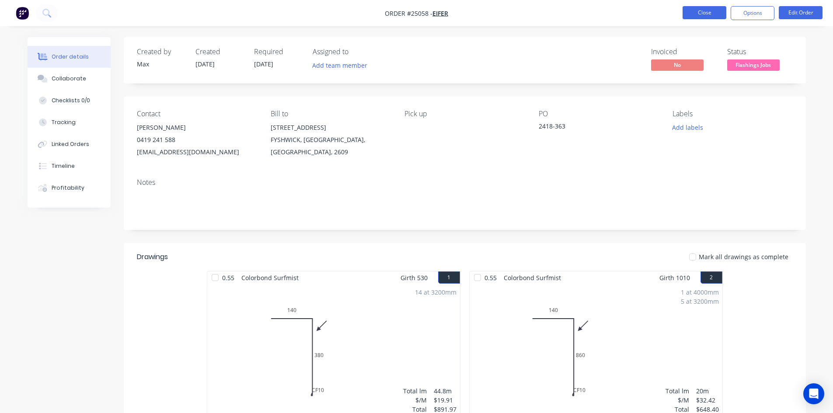
click at [715, 14] on button "Close" at bounding box center [704, 12] width 44 height 13
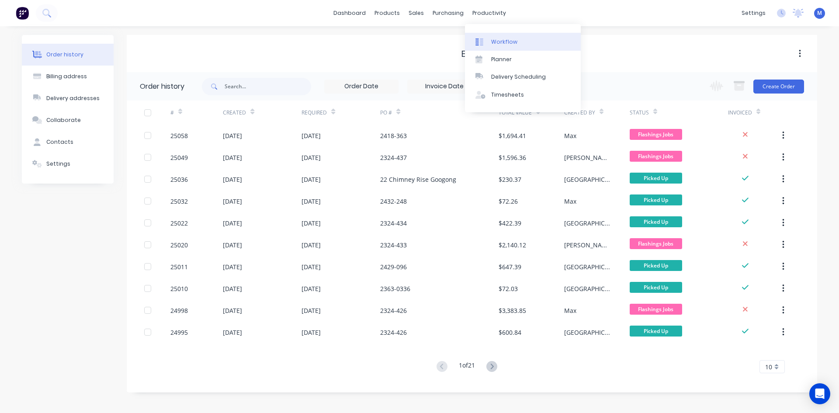
click at [511, 45] on div "Workflow" at bounding box center [504, 42] width 26 height 8
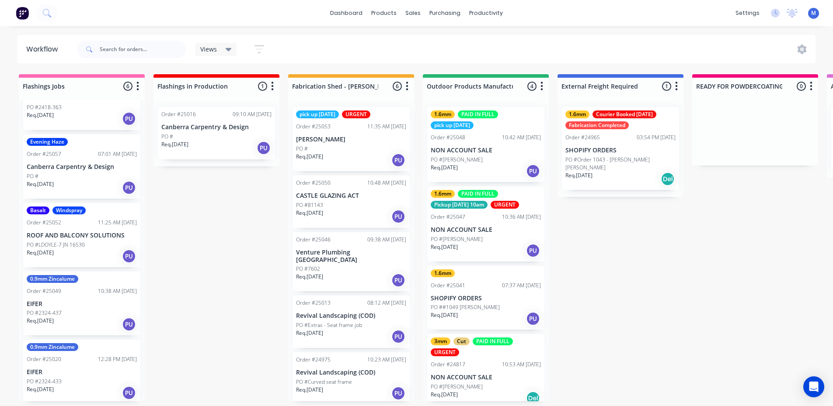
scroll to position [44, 0]
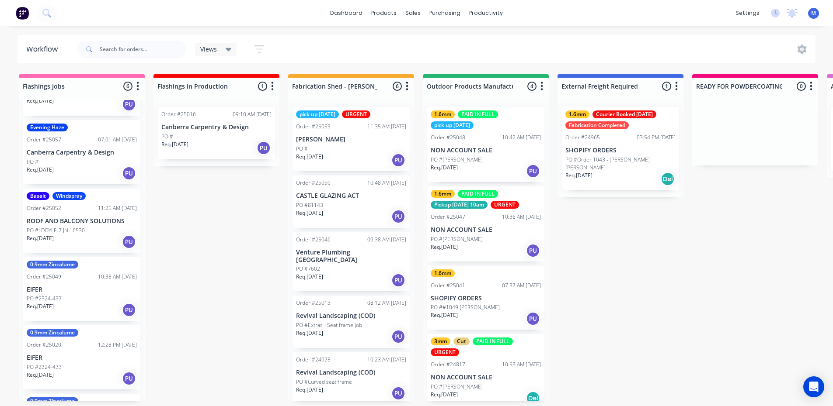
click at [79, 235] on div "Req. [DATE] PU" at bounding box center [82, 242] width 110 height 15
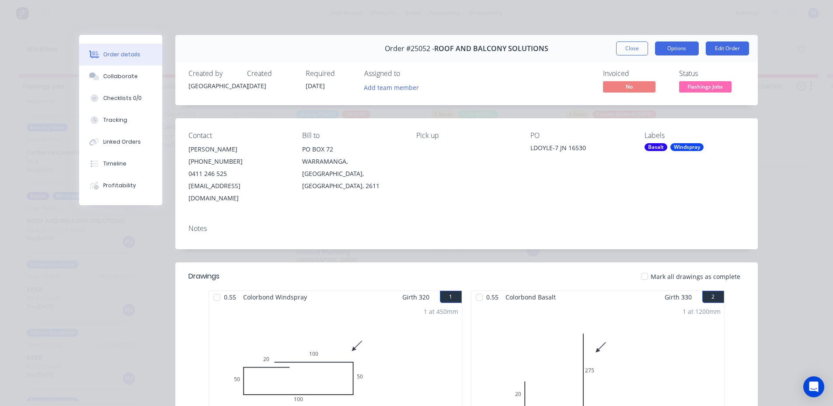
click at [679, 48] on button "Options" at bounding box center [677, 49] width 44 height 14
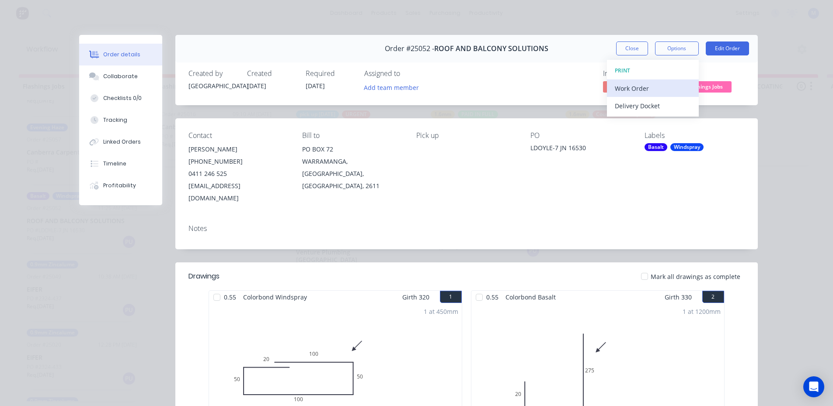
click at [649, 90] on div "Work Order" at bounding box center [653, 88] width 76 height 13
click at [650, 105] on div "Standard" at bounding box center [653, 106] width 76 height 13
click at [628, 50] on button "Close" at bounding box center [632, 49] width 32 height 14
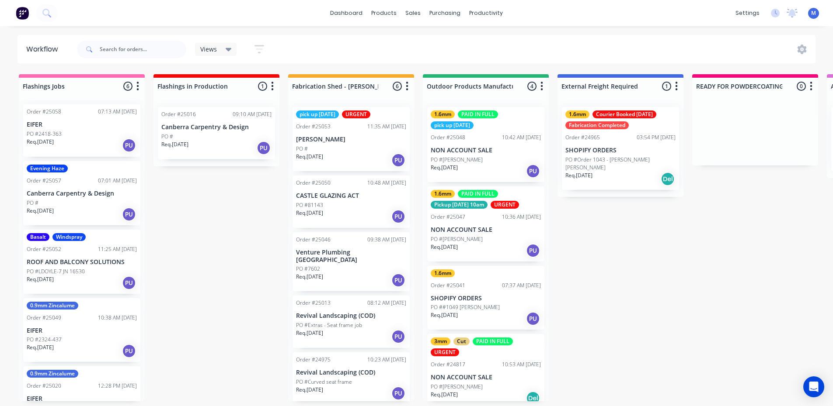
scroll to position [0, 0]
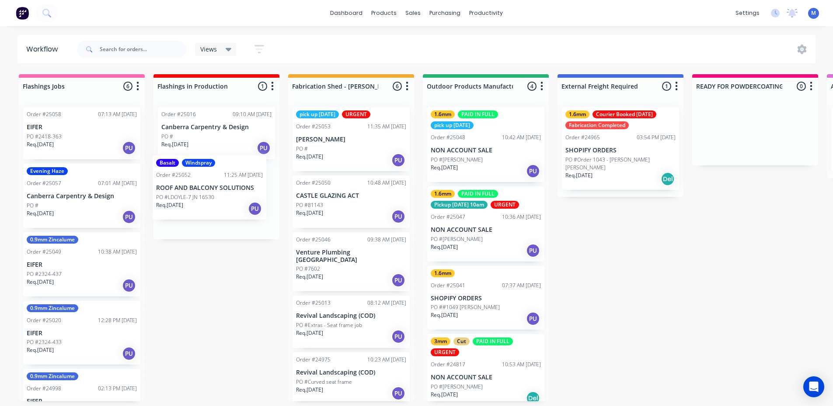
drag, startPoint x: 69, startPoint y: 267, endPoint x: 203, endPoint y: 190, distance: 154.7
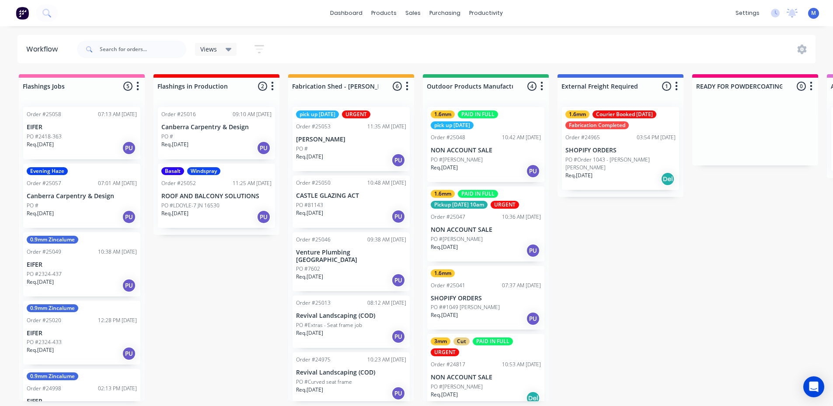
click at [491, 244] on div "Req. [DATE] PU" at bounding box center [486, 250] width 110 height 15
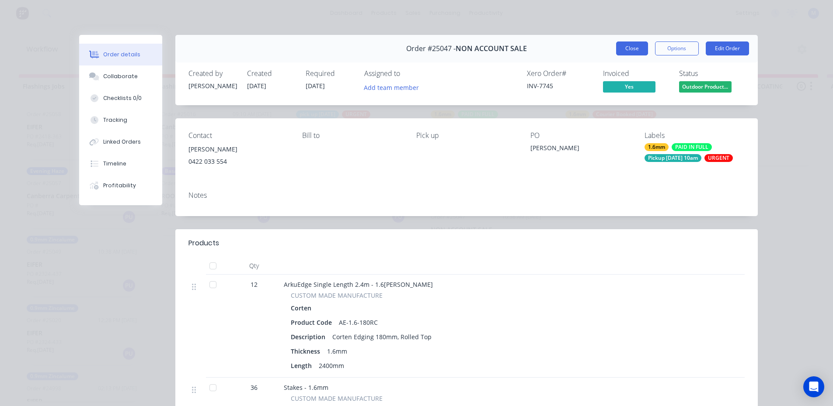
click at [621, 55] on button "Close" at bounding box center [632, 49] width 32 height 14
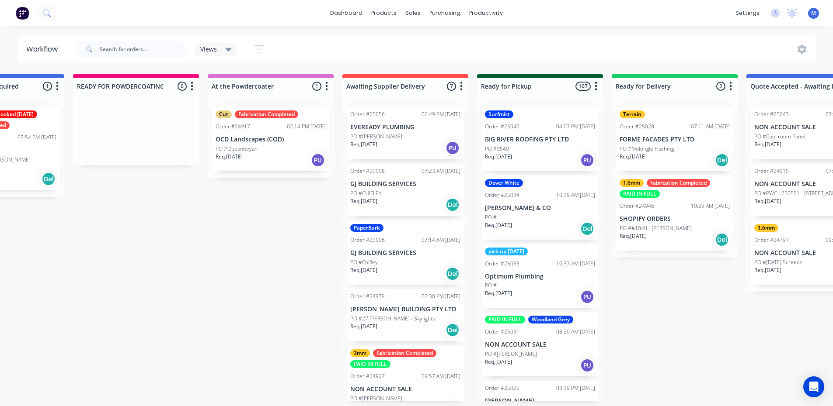
scroll to position [2, 801]
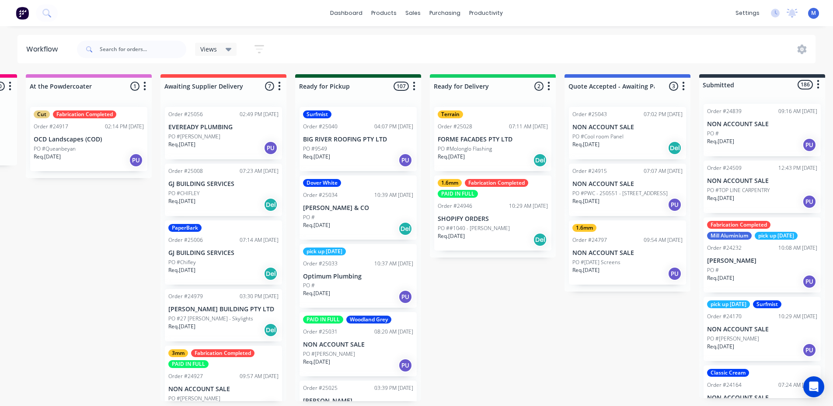
click at [495, 142] on div "Terrain Order #25028 07:11 AM [DATE] FORME FACADES PTY LTD PO #Molonglo Flashin…" at bounding box center [492, 139] width 117 height 64
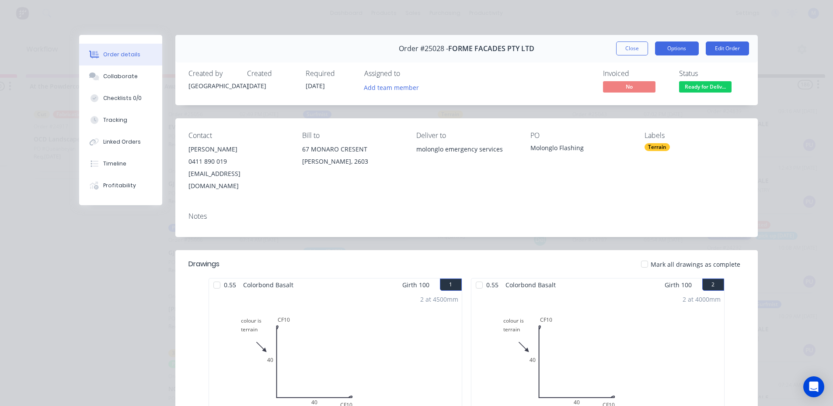
click at [682, 48] on button "Options" at bounding box center [677, 49] width 44 height 14
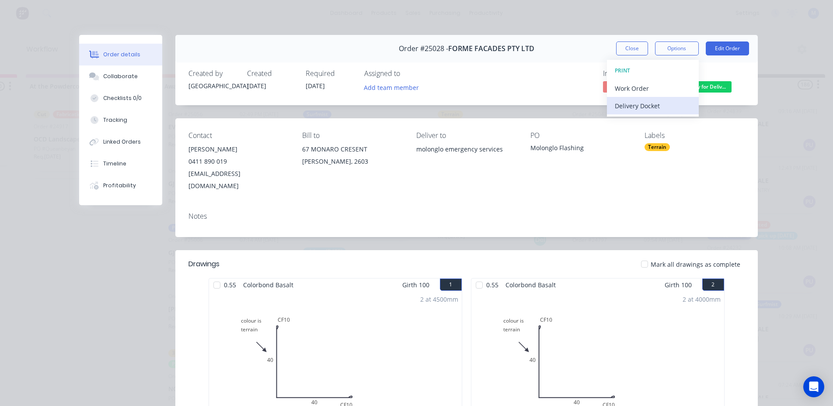
click at [654, 104] on div "Delivery Docket" at bounding box center [653, 106] width 76 height 13
click at [654, 104] on div "Standard" at bounding box center [653, 106] width 76 height 13
click at [633, 42] on button "Close" at bounding box center [632, 49] width 32 height 14
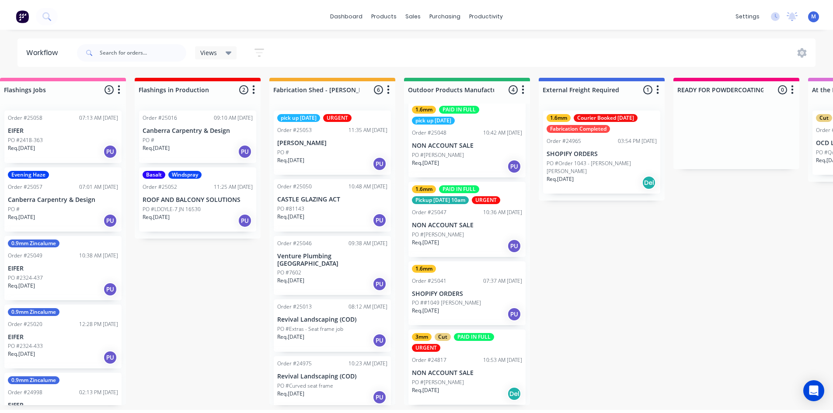
scroll to position [0, 0]
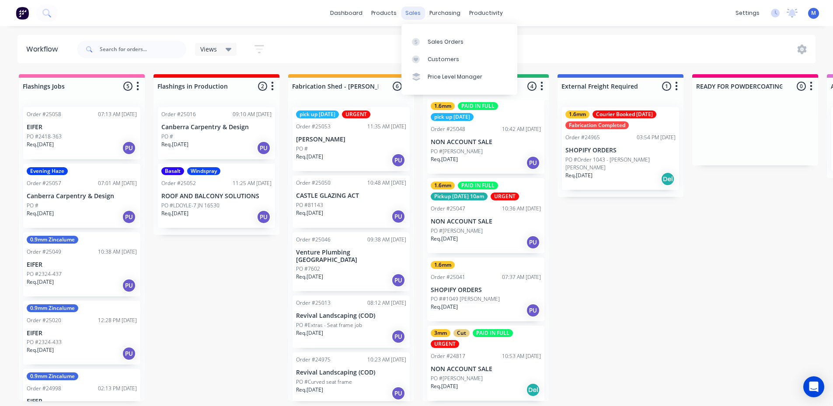
click at [414, 15] on div "sales" at bounding box center [413, 13] width 24 height 13
click at [457, 39] on div "Sales Orders" at bounding box center [445, 42] width 36 height 8
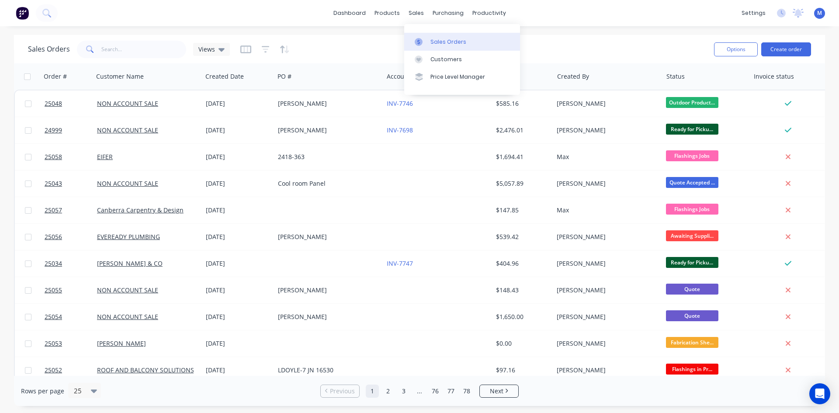
click at [445, 39] on div "Sales Orders" at bounding box center [449, 42] width 36 height 8
click at [789, 47] on button "Create order" at bounding box center [786, 49] width 50 height 14
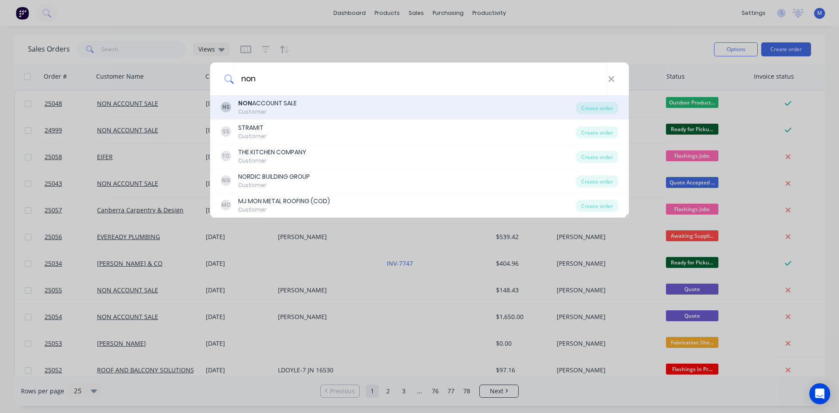
type input "non"
click at [263, 104] on div "NON ACCOUNT SALE" at bounding box center [267, 103] width 59 height 9
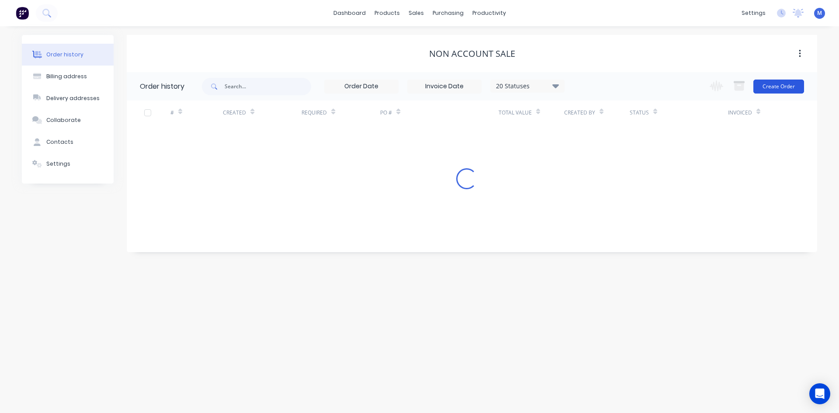
click at [768, 84] on button "Create Order" at bounding box center [778, 87] width 51 height 14
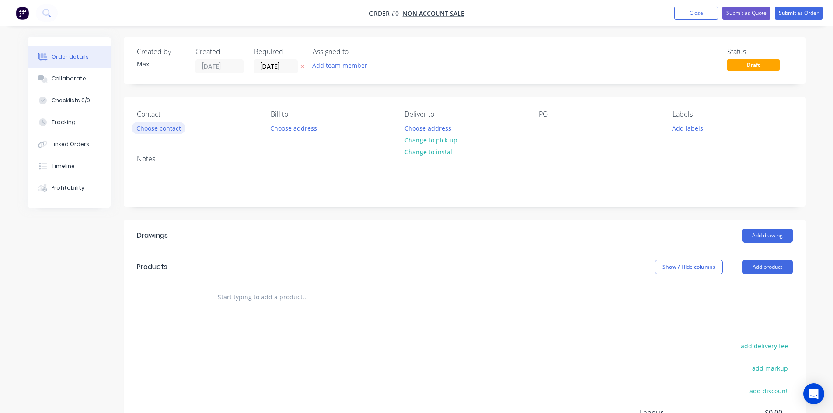
click at [170, 128] on button "Choose contact" at bounding box center [159, 128] width 54 height 12
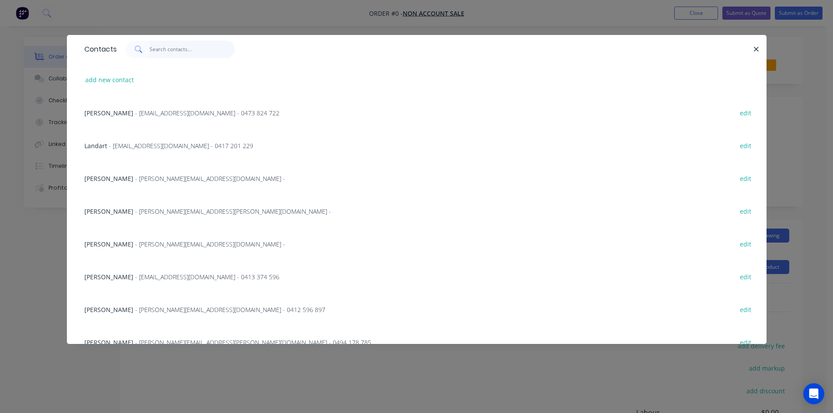
click at [159, 49] on input "text" at bounding box center [191, 49] width 85 height 17
type input "r"
click at [117, 80] on button "add new contact" at bounding box center [110, 80] width 58 height 12
select select "AU"
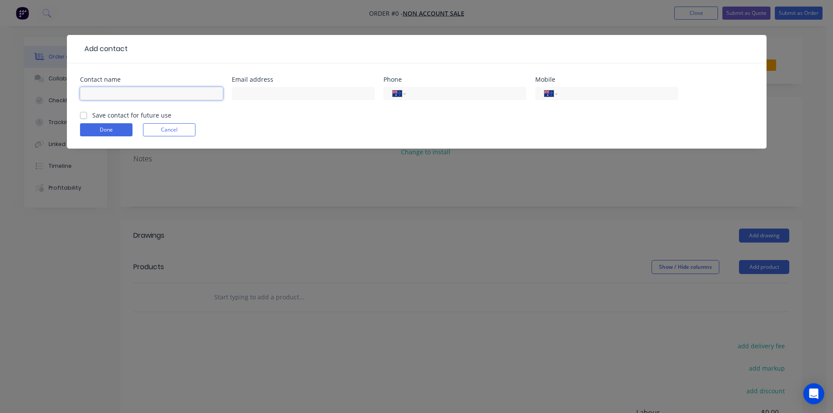
click at [158, 94] on input "text" at bounding box center [151, 93] width 143 height 13
type input "[PERSON_NAME]"
click at [590, 92] on input "tel" at bounding box center [615, 94] width 105 height 10
type input "0405 130 424"
click at [99, 132] on button "Done" at bounding box center [106, 129] width 52 height 13
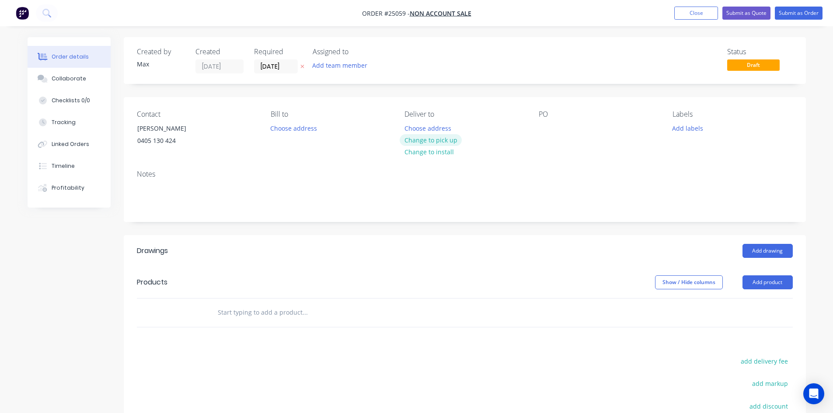
click at [432, 138] on button "Change to pick up" at bounding box center [430, 140] width 62 height 12
click at [549, 126] on div at bounding box center [545, 128] width 14 height 13
click at [767, 285] on button "Add product" at bounding box center [767, 282] width 50 height 14
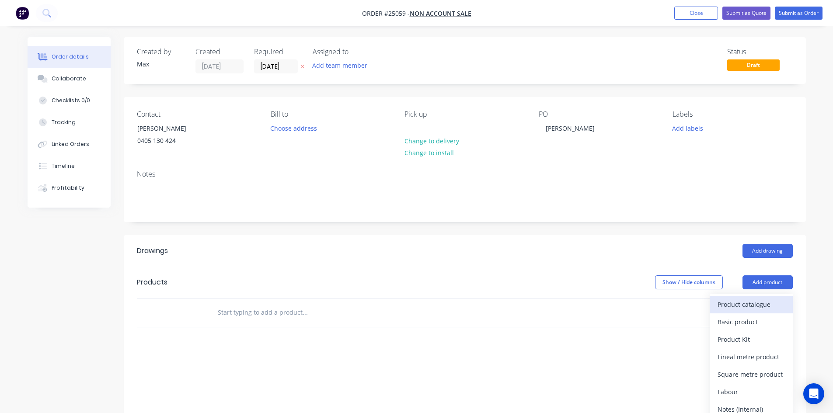
click at [766, 305] on div "Product catalogue" at bounding box center [750, 304] width 67 height 13
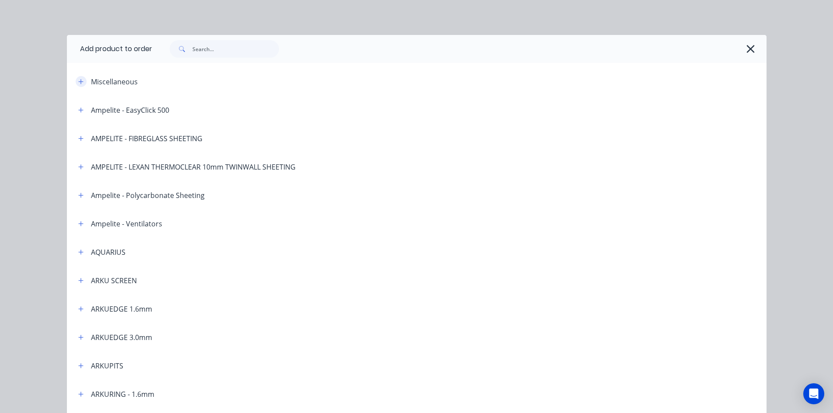
click at [78, 82] on icon "button" at bounding box center [80, 81] width 5 height 5
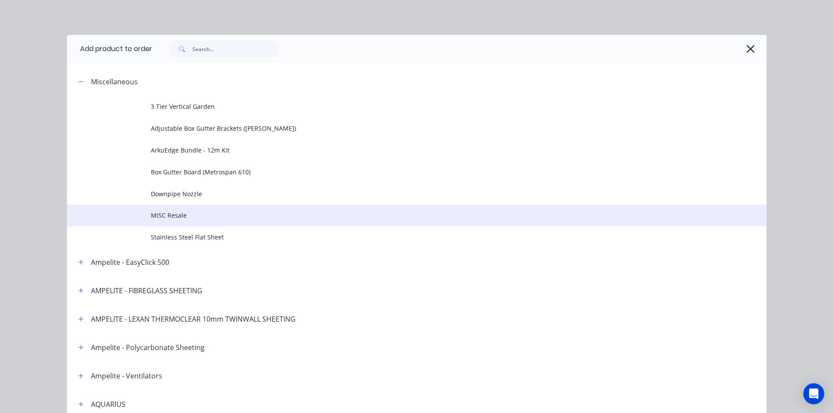
click at [196, 219] on span "MISC Resale" at bounding box center [397, 215] width 492 height 9
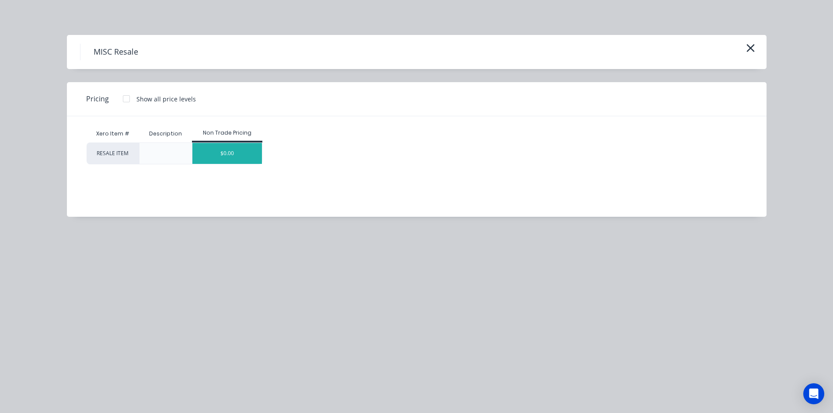
click at [219, 157] on div "$0.00" at bounding box center [226, 153] width 69 height 21
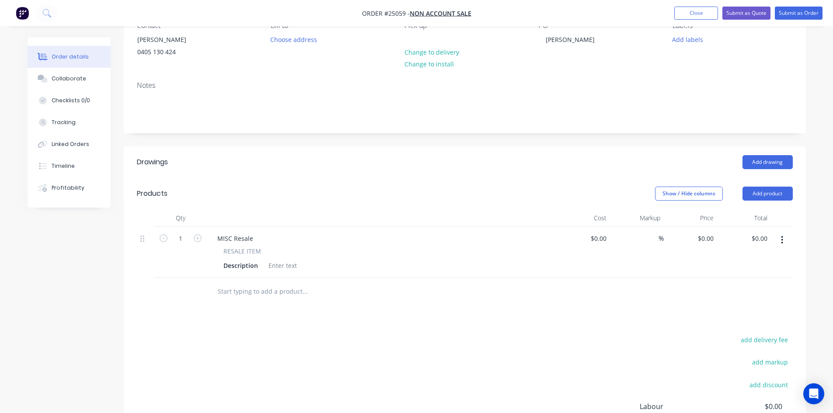
scroll to position [131, 0]
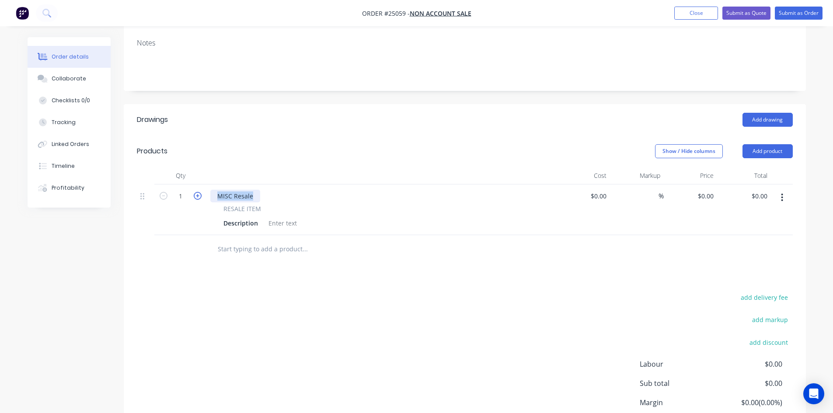
drag, startPoint x: 252, startPoint y: 194, endPoint x: 195, endPoint y: 195, distance: 56.8
click at [195, 195] on div "1 MISC Resale RESALE ITEM Description $0.00 $0.00 % $0.00 $0.00 $0.00 $0.00" at bounding box center [465, 209] width 656 height 51
click at [712, 197] on input "$0.00" at bounding box center [707, 196] width 20 height 13
type input "$50.00"
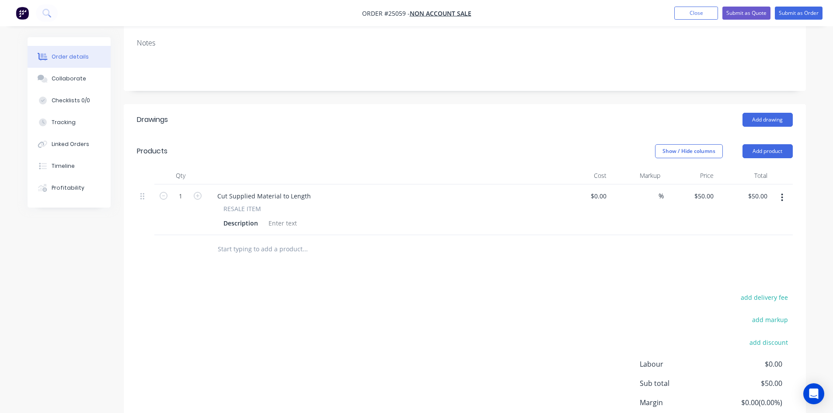
click at [582, 139] on header "Products Show / Hide columns Add product" at bounding box center [465, 150] width 682 height 31
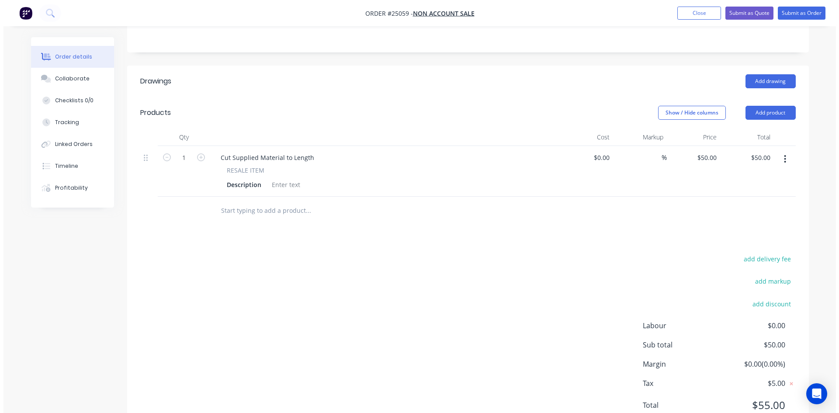
scroll to position [0, 0]
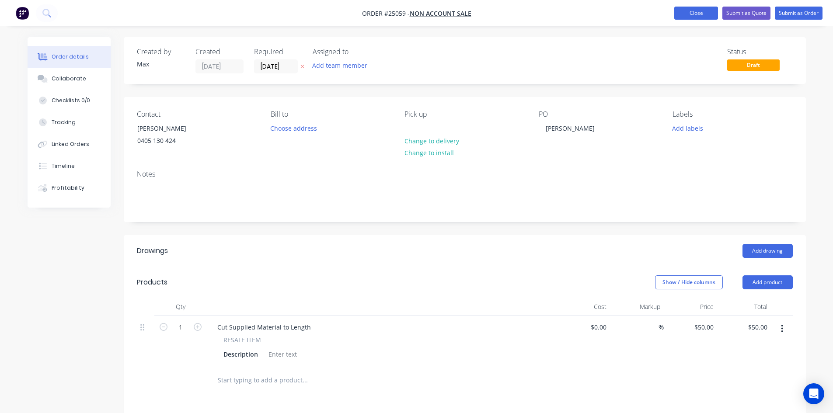
click at [707, 9] on button "Close" at bounding box center [696, 13] width 44 height 13
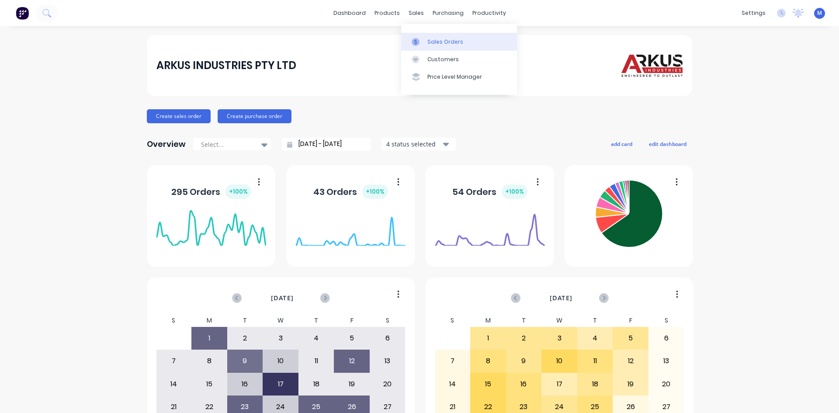
click at [435, 40] on div "Sales Orders" at bounding box center [445, 42] width 36 height 8
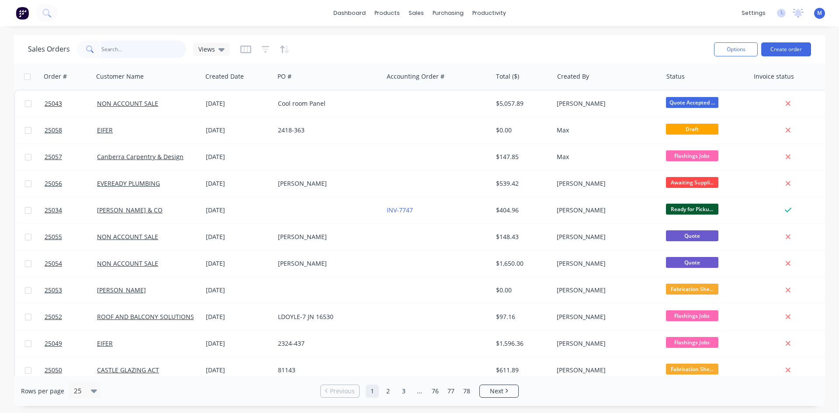
click at [120, 46] on input "text" at bounding box center [143, 49] width 85 height 17
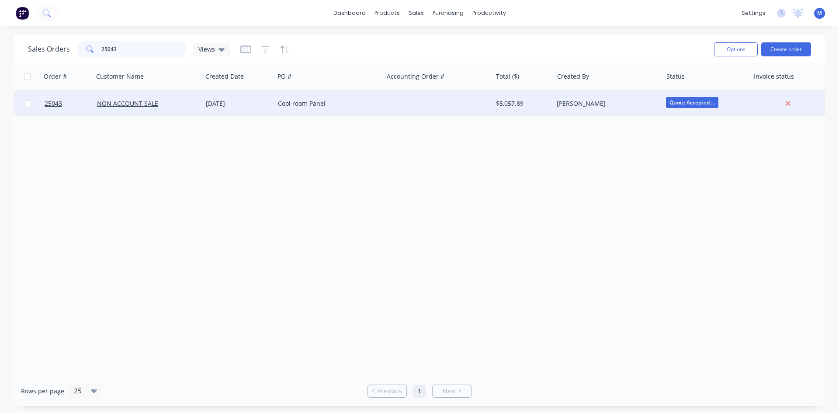
type input "25043"
click at [264, 104] on div "[DATE]" at bounding box center [238, 103] width 65 height 9
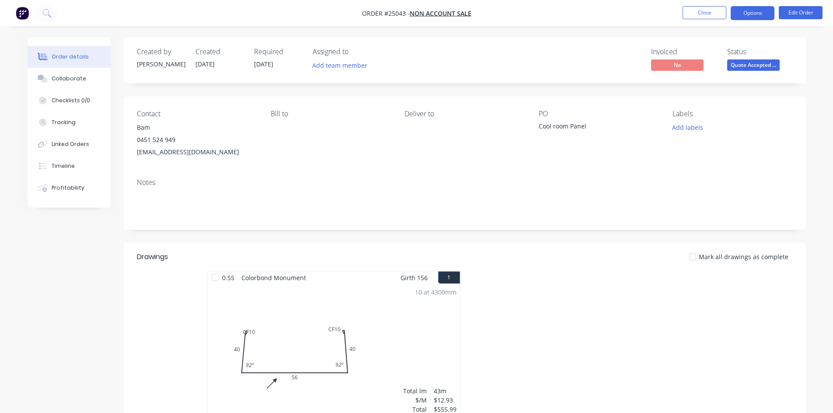
click at [765, 13] on button "Options" at bounding box center [752, 13] width 44 height 14
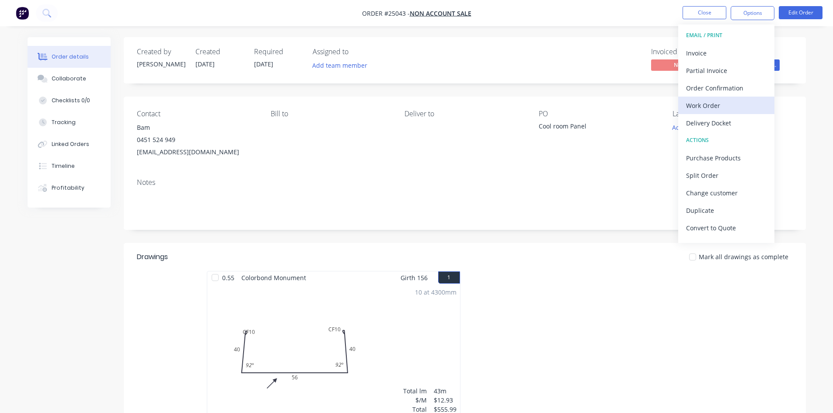
click at [726, 101] on div "Work Order" at bounding box center [726, 105] width 80 height 13
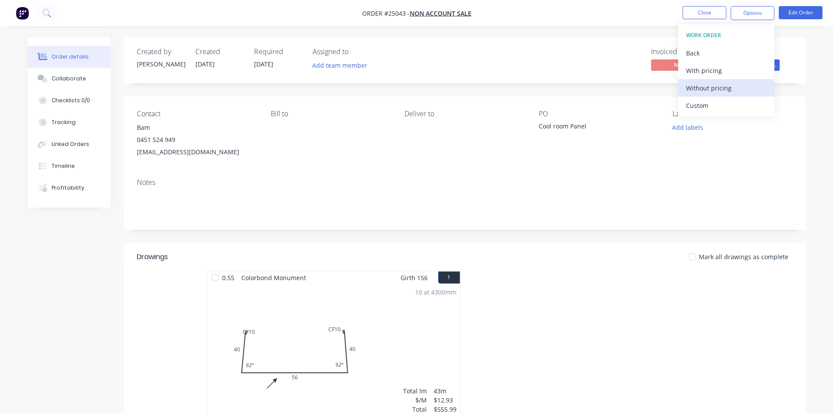
click at [719, 88] on div "Without pricing" at bounding box center [726, 88] width 80 height 13
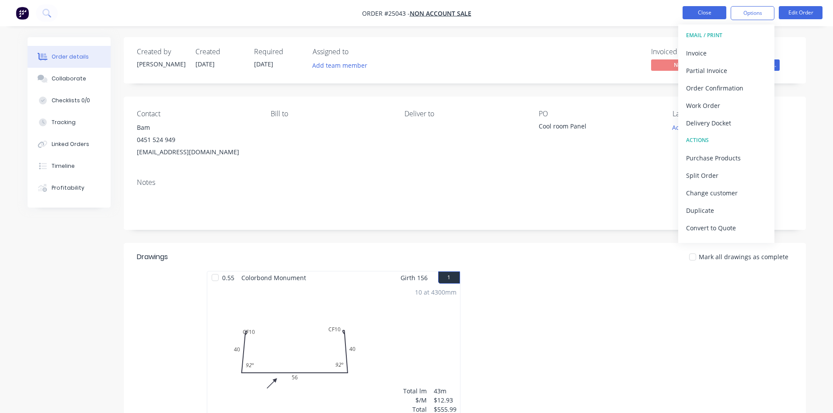
click at [703, 16] on button "Close" at bounding box center [704, 12] width 44 height 13
